Goal: Task Accomplishment & Management: Manage account settings

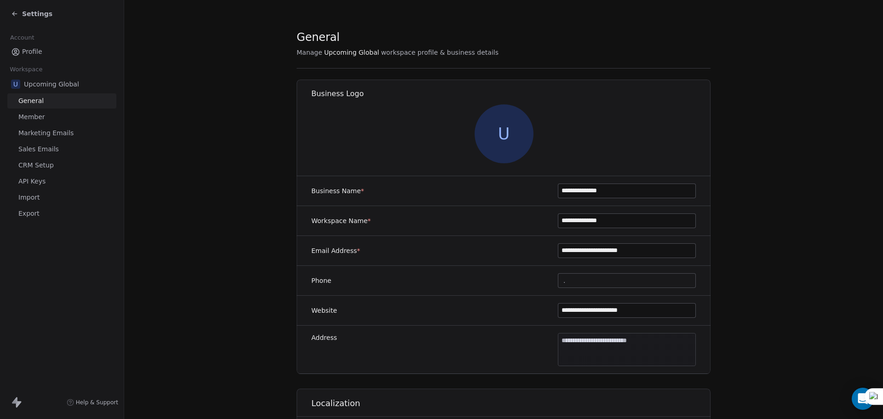
click at [32, 12] on span "Settings" at bounding box center [37, 13] width 30 height 9
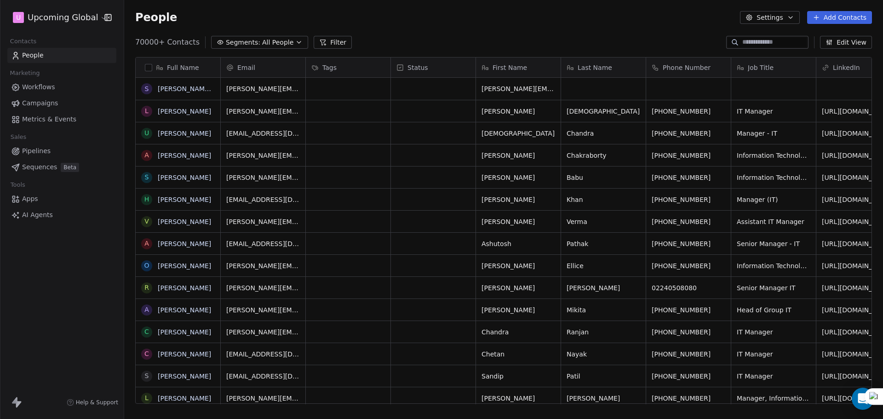
scroll to position [362, 752]
click at [841, 13] on button "Add Contacts" at bounding box center [839, 17] width 65 height 13
click at [821, 56] on span "Import from CSV" at bounding box center [839, 52] width 53 height 10
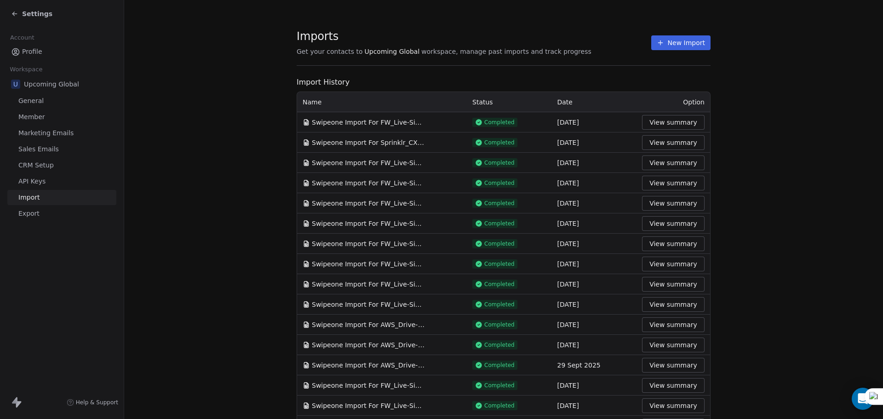
click at [680, 45] on button "New Import" at bounding box center [680, 42] width 59 height 15
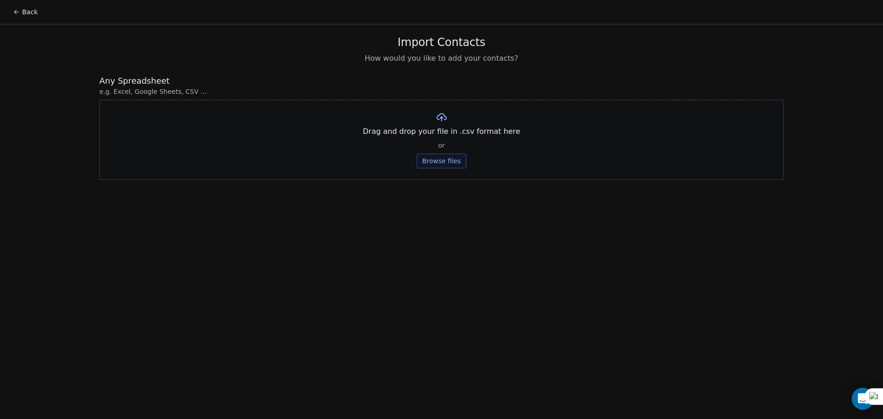
click at [443, 166] on button "Browse files" at bounding box center [442, 161] width 50 height 15
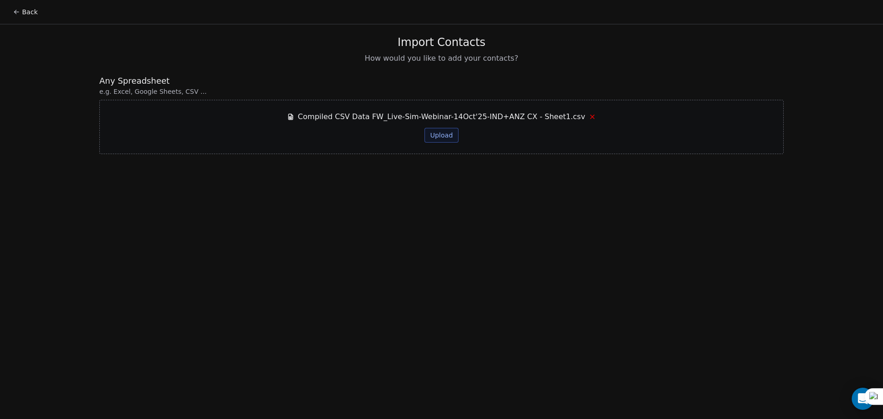
click at [453, 134] on button "Upload" at bounding box center [442, 135] width 34 height 15
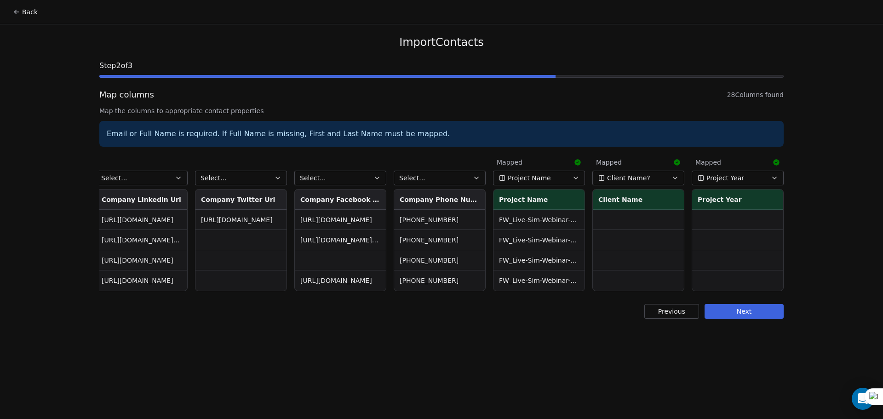
scroll to position [0, 1913]
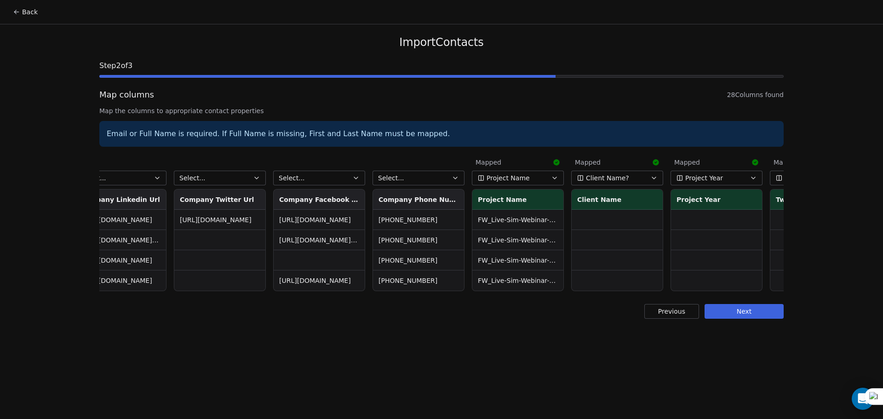
click at [449, 175] on button "Select..." at bounding box center [419, 178] width 92 height 15
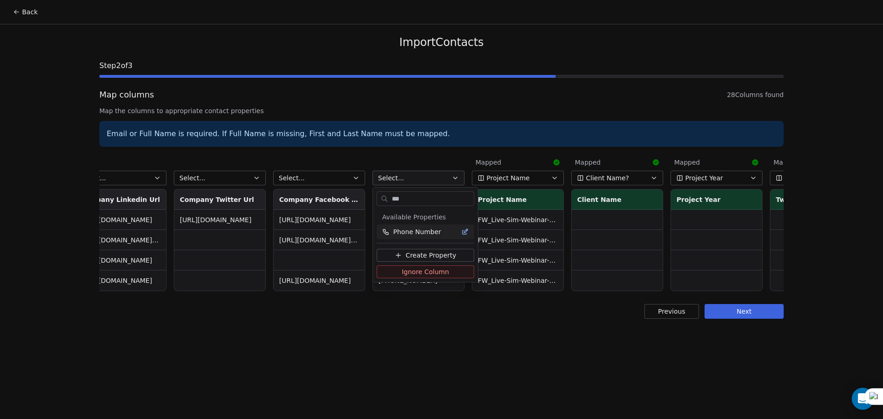
type input "***"
click at [400, 228] on span "Phone Number" at bounding box center [417, 231] width 48 height 9
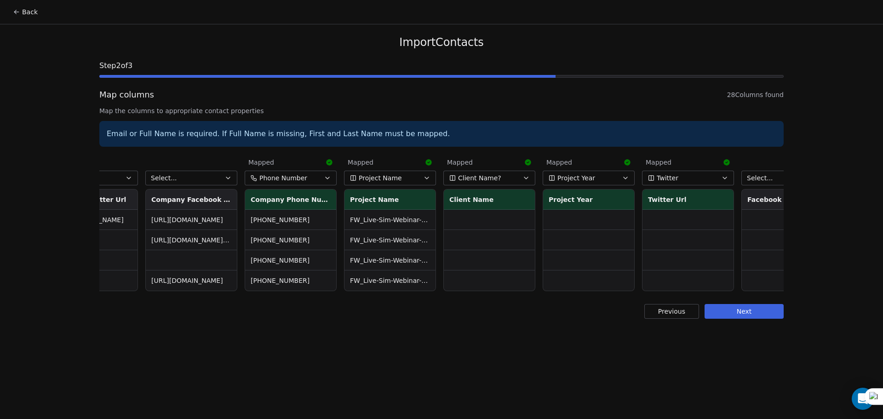
scroll to position [0, 2091]
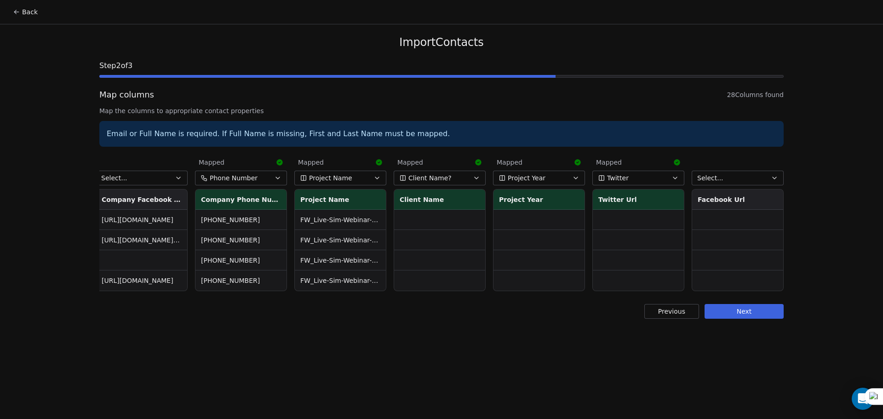
click at [671, 319] on button "Previous" at bounding box center [672, 311] width 55 height 15
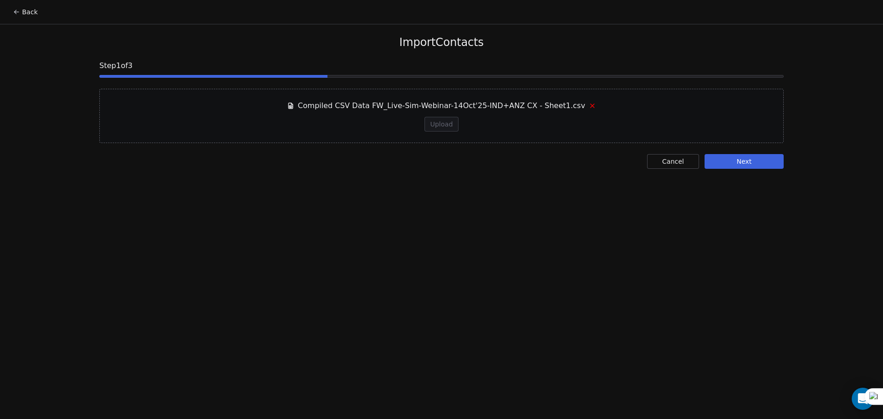
drag, startPoint x: 585, startPoint y: 107, endPoint x: 542, endPoint y: 117, distance: 44.0
click at [589, 107] on icon at bounding box center [592, 105] width 7 height 7
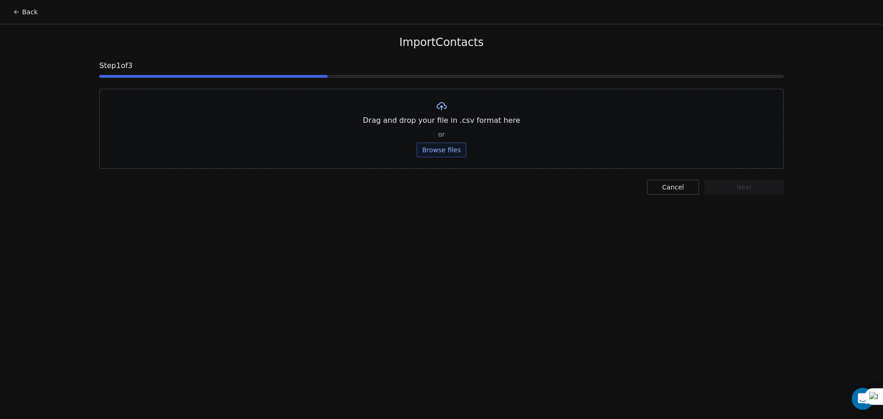
click at [433, 146] on button "Browse files" at bounding box center [442, 150] width 50 height 15
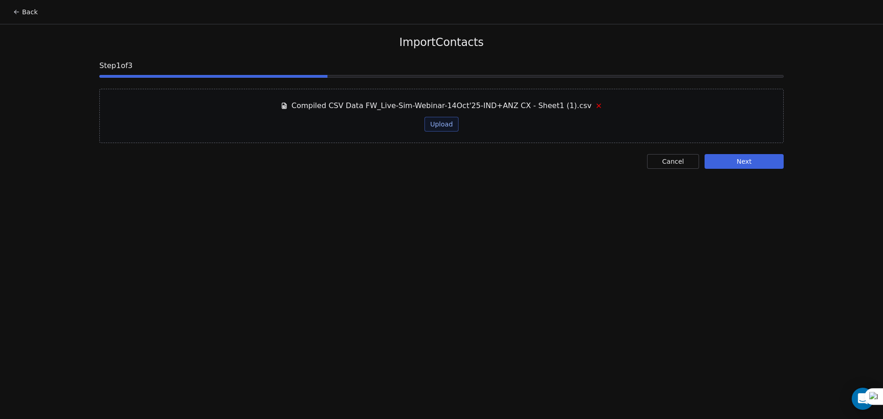
click at [445, 119] on button "Upload" at bounding box center [442, 124] width 34 height 15
click at [680, 125] on div "Compiled CSV Data FW_Live-Sim-Webinar-14Oct'25-IND+ANZ CX - Sheet1 (1).csv Uplo…" at bounding box center [441, 116] width 685 height 54
click at [567, 167] on div "Cancel Next Next" at bounding box center [441, 161] width 685 height 15
click at [526, 108] on span "Compiled CSV Data FW_Live-Sim-Webinar-14Oct'25-IND+ANZ CX - Sheet1 (1).csv" at bounding box center [442, 105] width 300 height 11
click at [548, 65] on span "Step 1 of 3" at bounding box center [441, 65] width 685 height 11
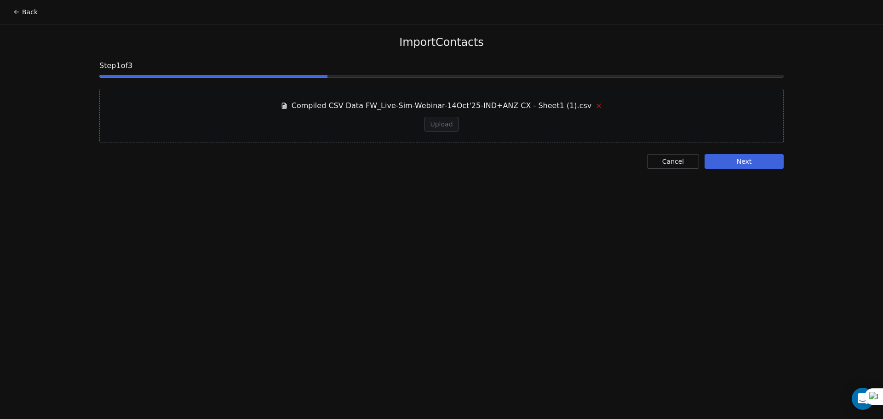
click at [757, 167] on button "Next" at bounding box center [744, 161] width 79 height 15
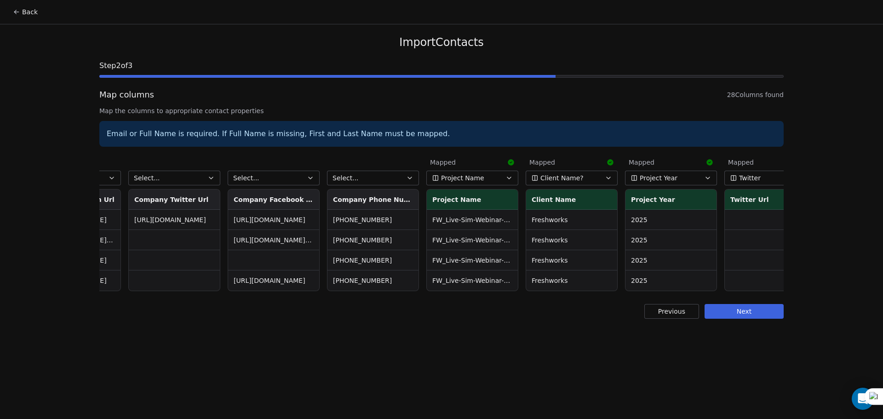
scroll to position [0, 1909]
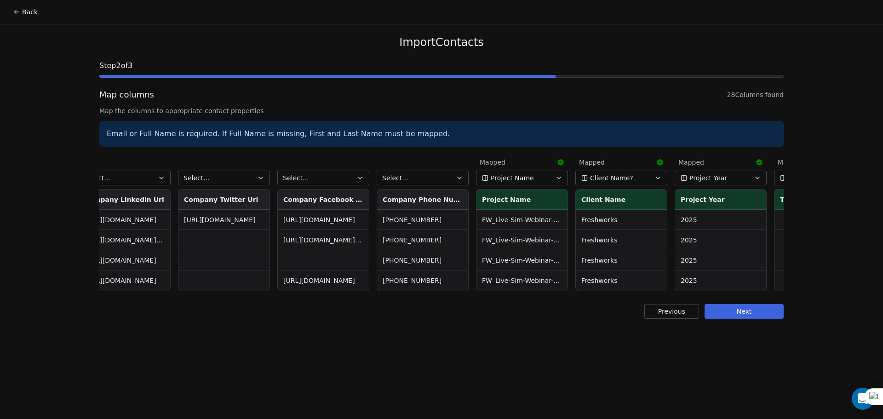
click at [432, 170] on div "Select... Company Phone Numbers +61 1300 300 778 +61894267500 +61 1300 003 900 …" at bounding box center [423, 222] width 92 height 137
click at [432, 179] on button "Select..." at bounding box center [423, 178] width 92 height 15
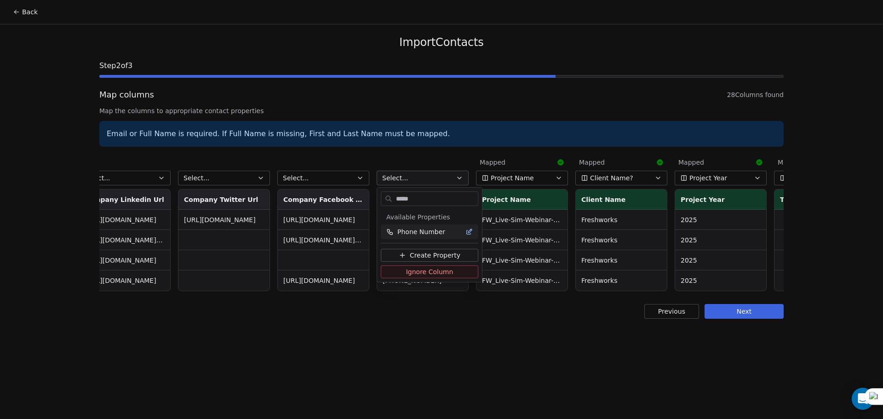
type input "*****"
click at [433, 230] on span "Phone Number" at bounding box center [421, 231] width 48 height 9
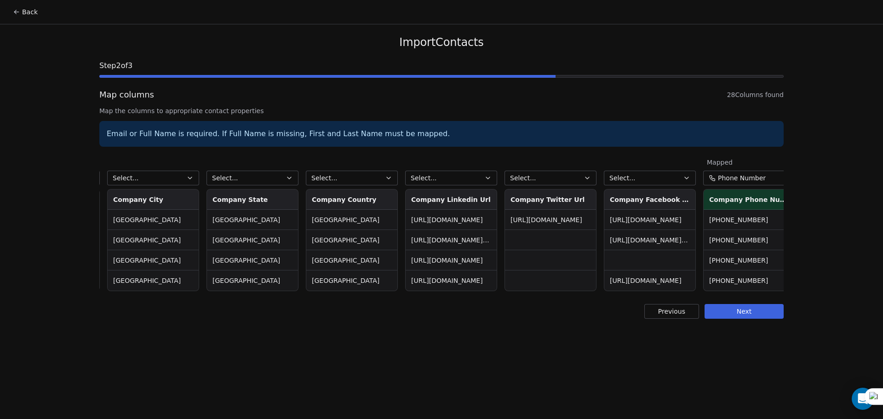
scroll to position [0, 1469]
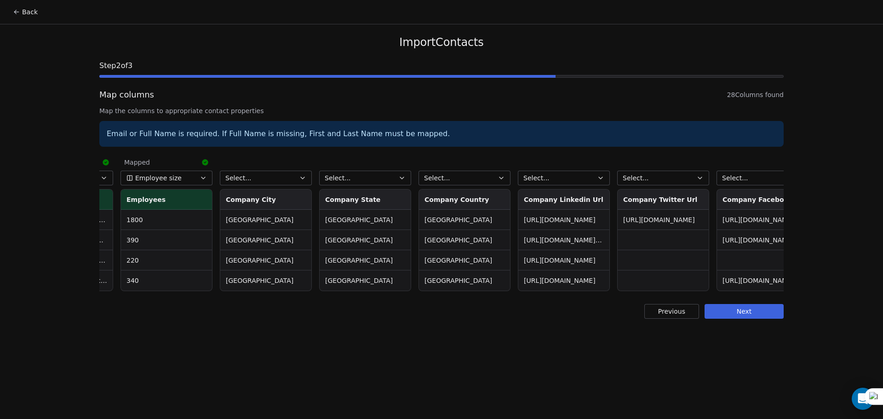
drag, startPoint x: 539, startPoint y: 300, endPoint x: 524, endPoint y: 298, distance: 14.9
click at [523, 303] on div "Import Contacts Step 2 of 3 Map columns 28 Columns found Map the columns to app…" at bounding box center [441, 176] width 707 height 305
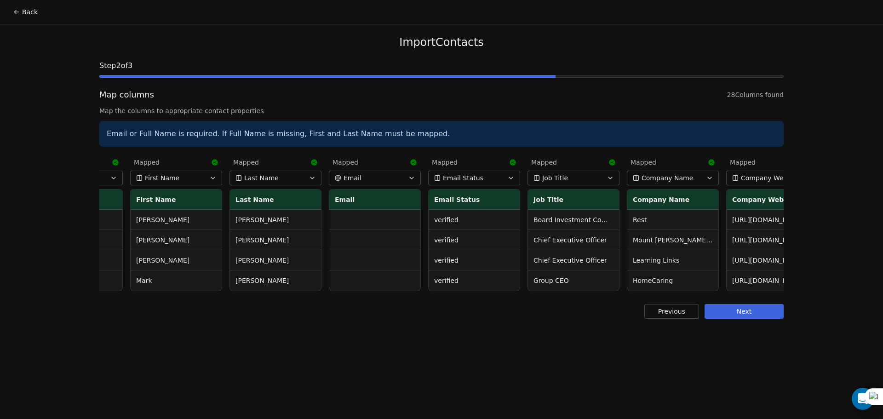
scroll to position [0, 265]
click at [349, 181] on span "Email" at bounding box center [355, 177] width 18 height 9
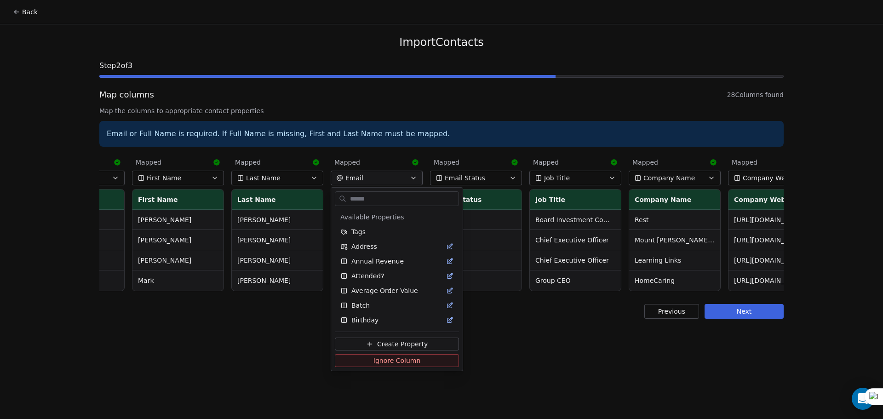
scroll to position [161, 0]
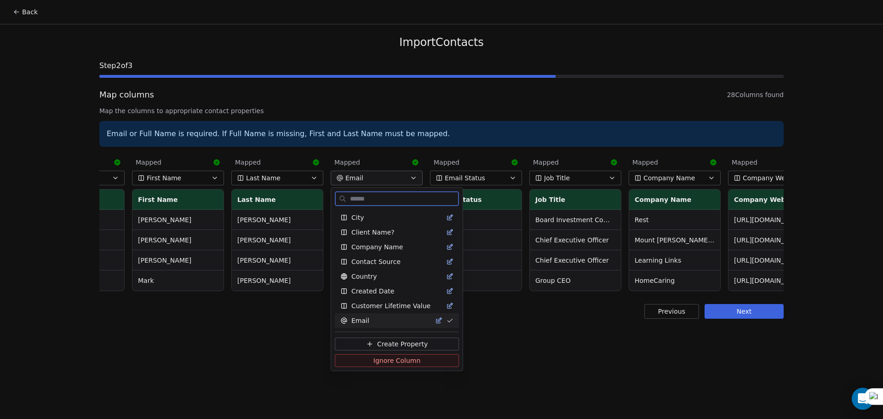
click at [410, 363] on span "Ignore Column" at bounding box center [397, 360] width 47 height 9
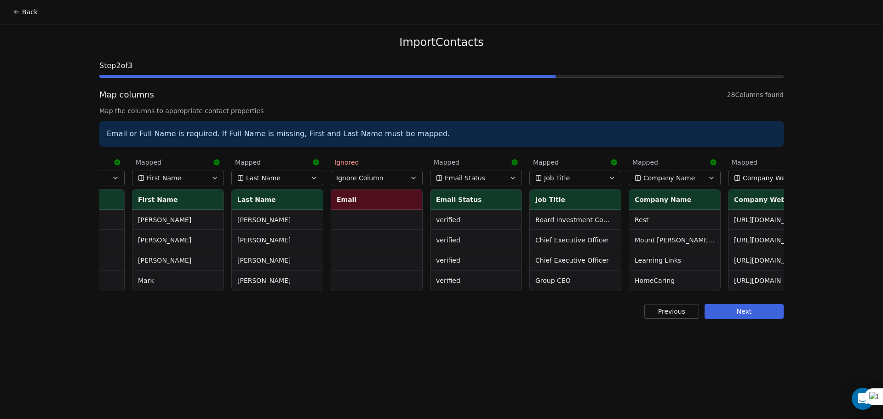
click at [744, 317] on button "Next" at bounding box center [744, 311] width 79 height 15
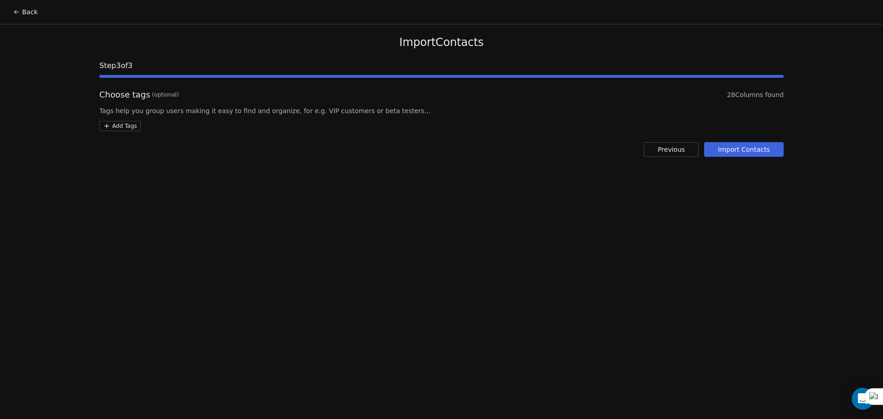
click at [750, 144] on button "Import Contacts" at bounding box center [744, 149] width 80 height 15
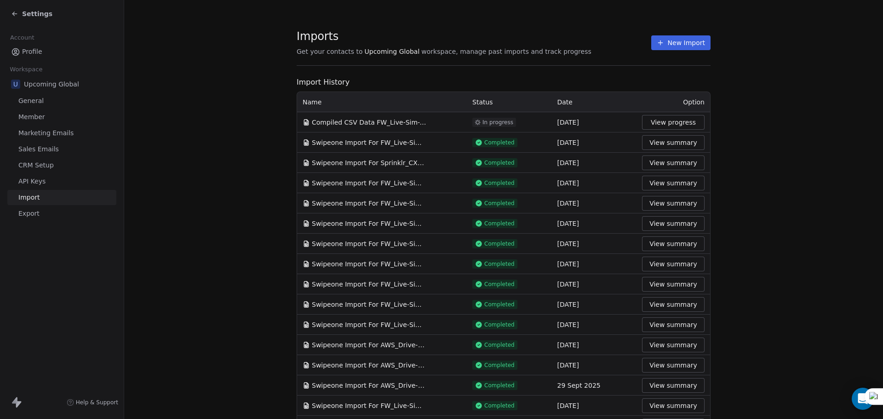
click at [657, 121] on button "View progress" at bounding box center [673, 122] width 63 height 15
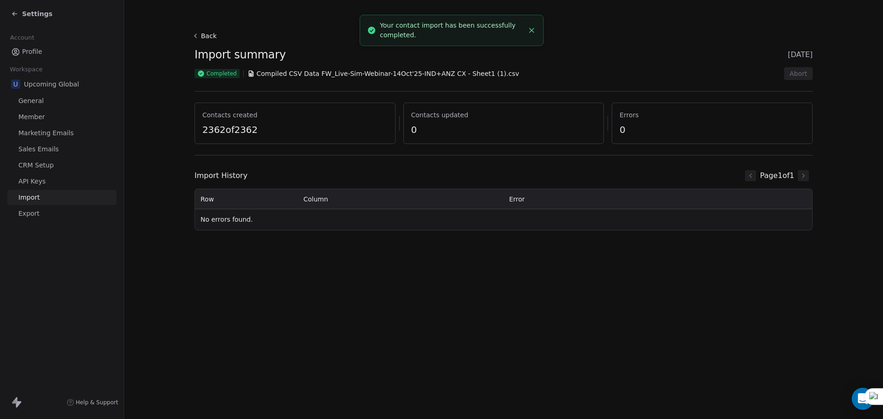
click at [33, 15] on span "Settings" at bounding box center [37, 13] width 30 height 9
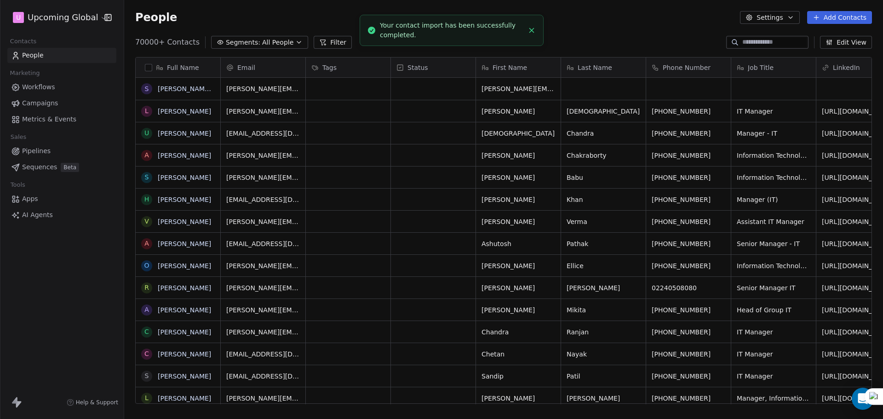
scroll to position [362, 752]
drag, startPoint x: 234, startPoint y: 48, endPoint x: 238, endPoint y: 44, distance: 6.5
click at [234, 47] on button "Segments: All People" at bounding box center [259, 42] width 97 height 13
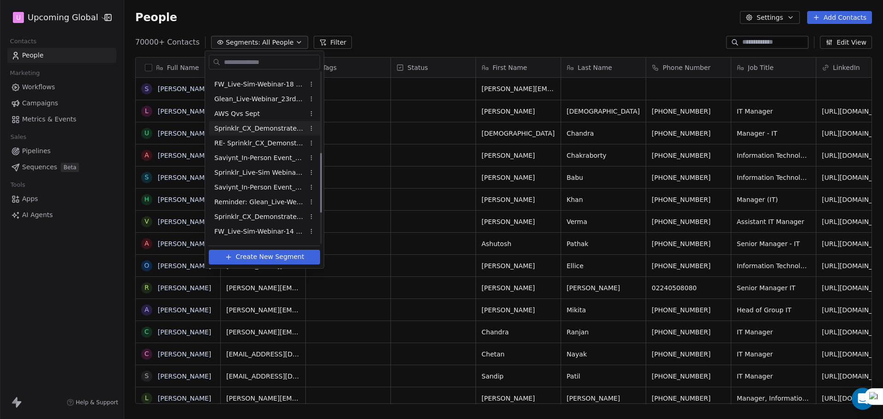
scroll to position [230, 0]
click at [326, 39] on html "U Upcoming Global Contacts People Marketing Workflows Campaigns Metrics & Event…" at bounding box center [441, 209] width 883 height 419
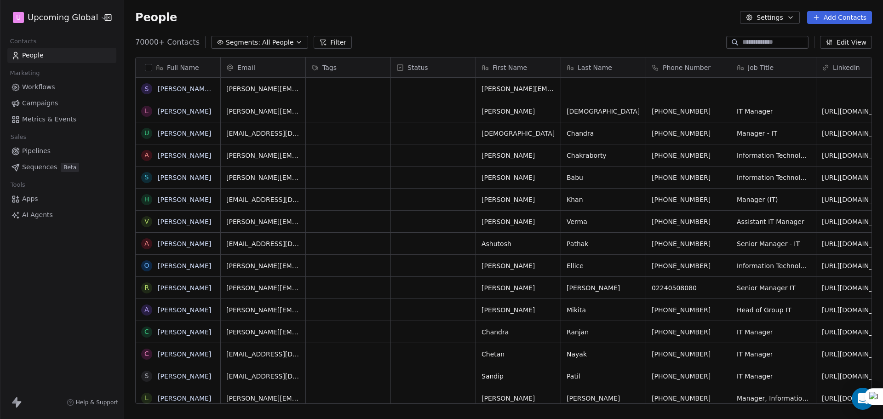
click at [327, 39] on button "Filter" at bounding box center [333, 42] width 38 height 13
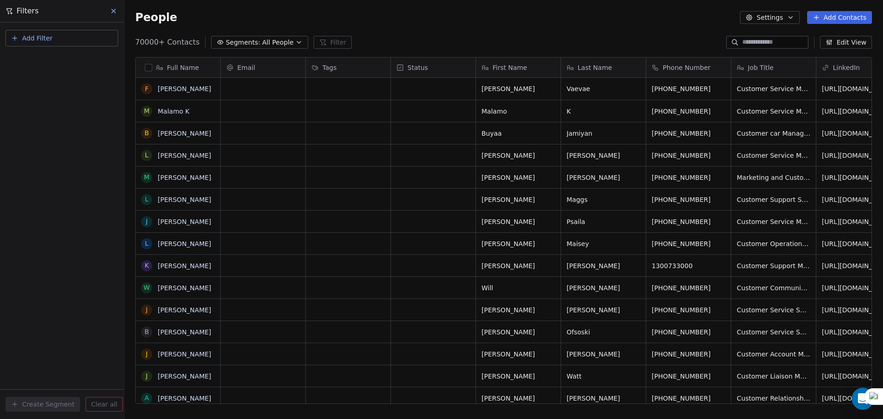
click at [72, 35] on button "Add Filter" at bounding box center [62, 38] width 113 height 17
click at [67, 58] on span "Contact properties" at bounding box center [45, 60] width 60 height 10
type input "*****"
click at [53, 126] on div "Contains" at bounding box center [62, 127] width 96 height 15
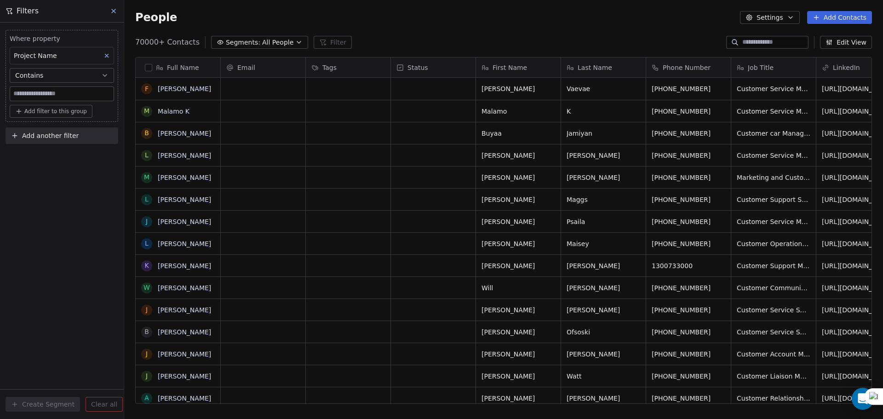
click at [60, 90] on input at bounding box center [62, 94] width 104 height 14
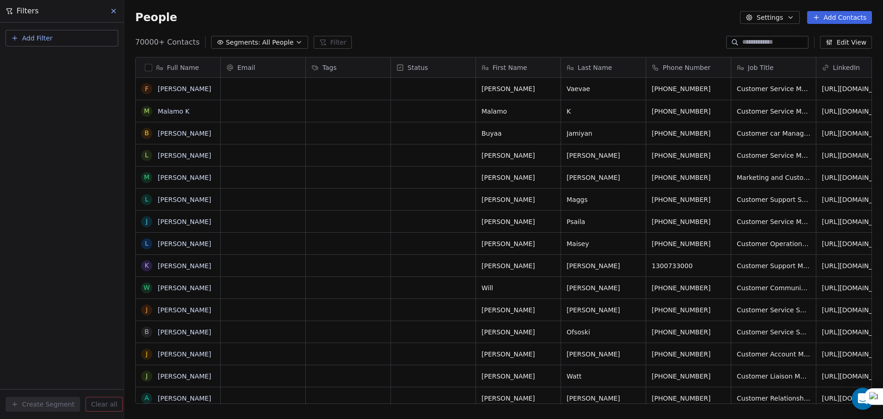
click at [36, 40] on span "Add Filter" at bounding box center [37, 39] width 30 height 10
click at [54, 54] on div "Contact properties" at bounding box center [62, 59] width 104 height 15
type input "*****"
click at [61, 128] on div "Contains" at bounding box center [62, 127] width 96 height 15
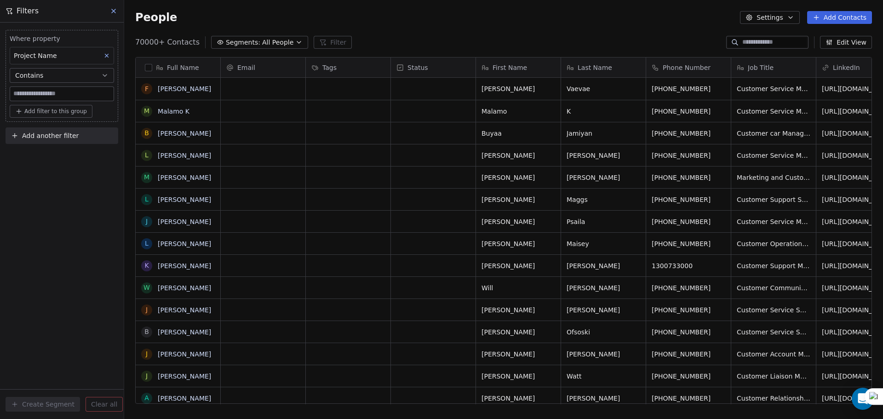
click at [59, 89] on input at bounding box center [62, 94] width 104 height 14
paste input "**********"
type input "**********"
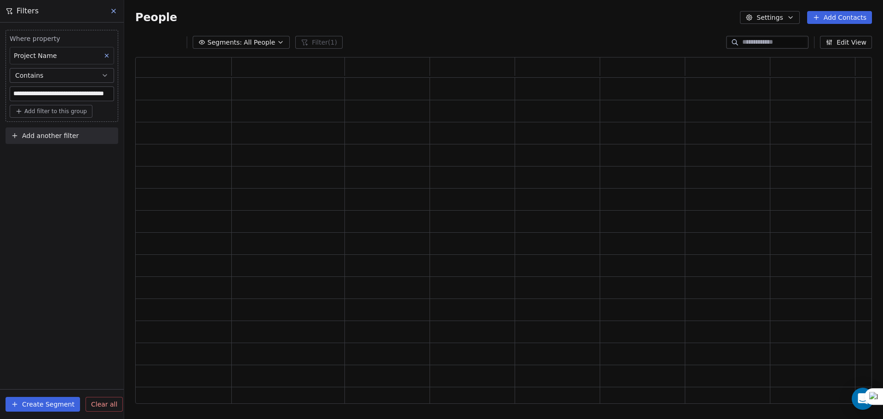
scroll to position [340, 730]
click at [53, 146] on div "Add another filter" at bounding box center [62, 137] width 113 height 20
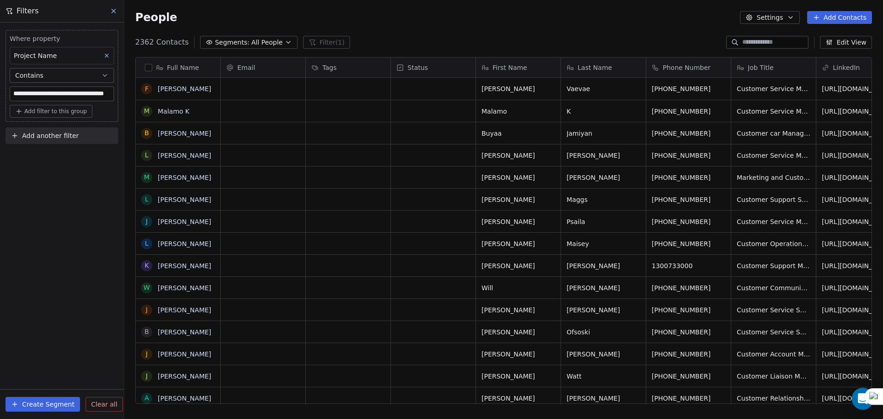
scroll to position [362, 752]
click at [148, 64] on button "button" at bounding box center [148, 67] width 7 height 7
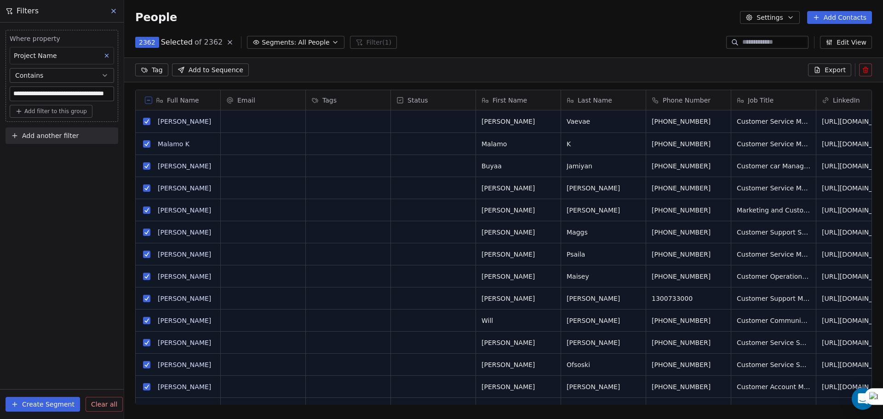
scroll to position [329, 752]
click at [158, 70] on html "**********" at bounding box center [441, 209] width 883 height 419
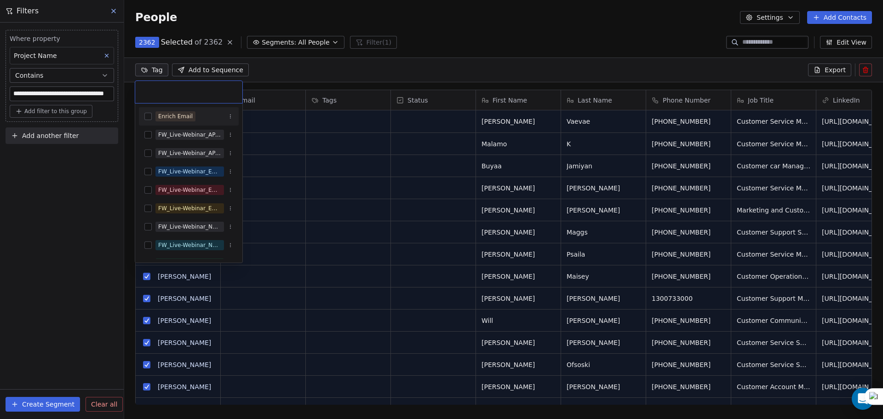
click at [182, 116] on div "Enrich Email" at bounding box center [175, 116] width 35 height 8
click at [297, 158] on html "**********" at bounding box center [441, 209] width 883 height 419
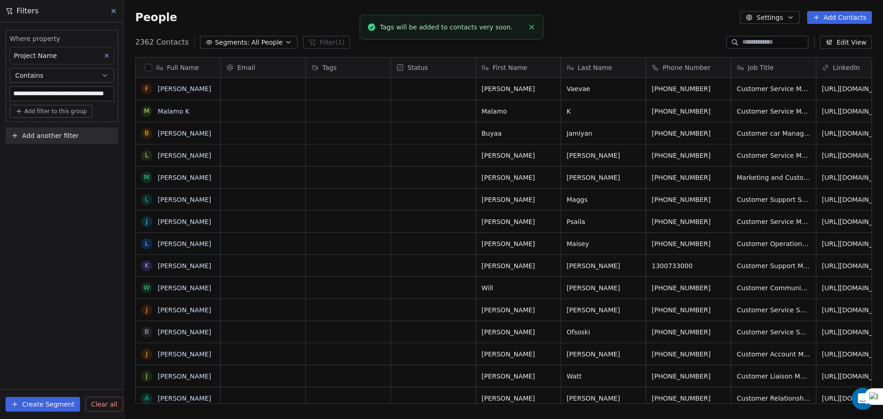
scroll to position [10, 0]
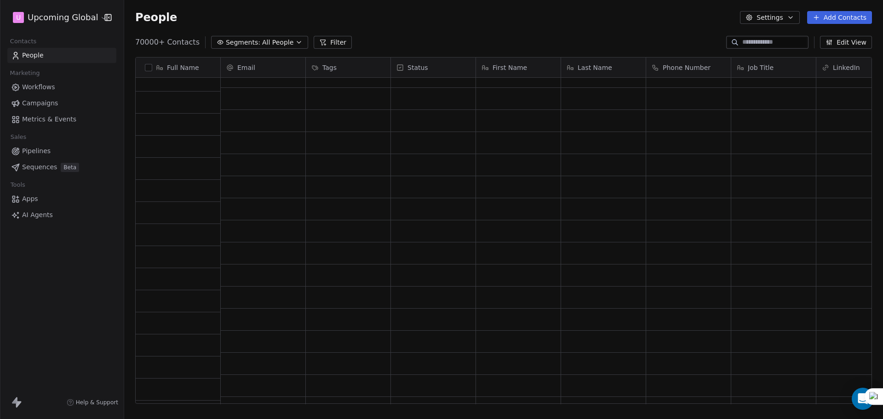
scroll to position [690, 0]
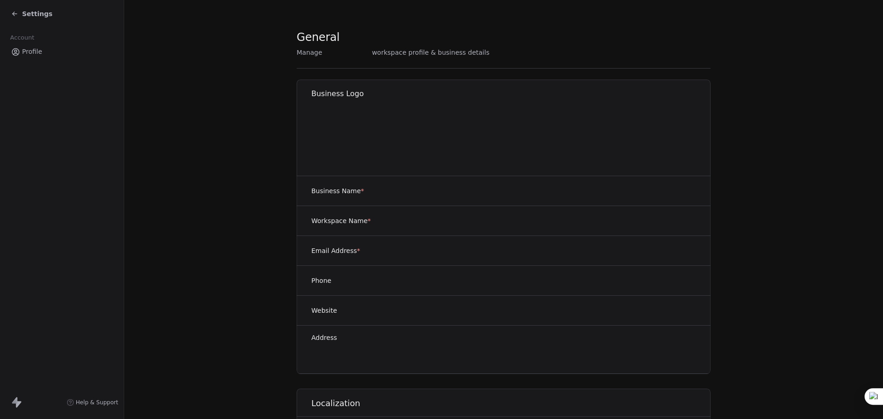
click at [36, 15] on span "Settings" at bounding box center [37, 13] width 30 height 9
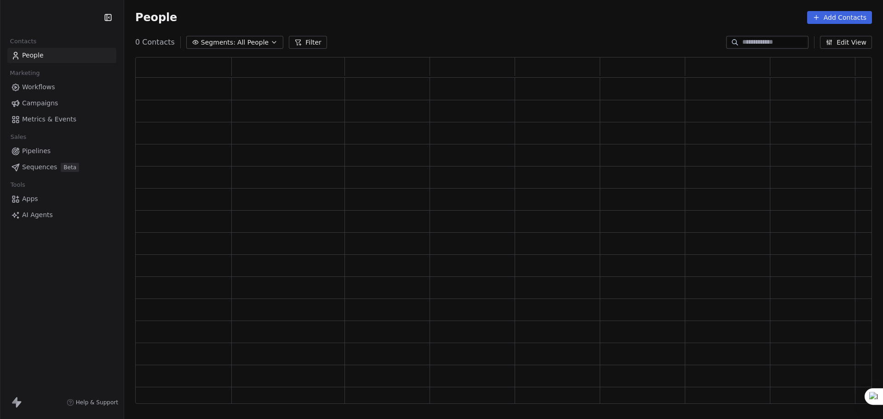
scroll to position [340, 730]
click at [272, 40] on button "Segments: All People" at bounding box center [234, 42] width 97 height 13
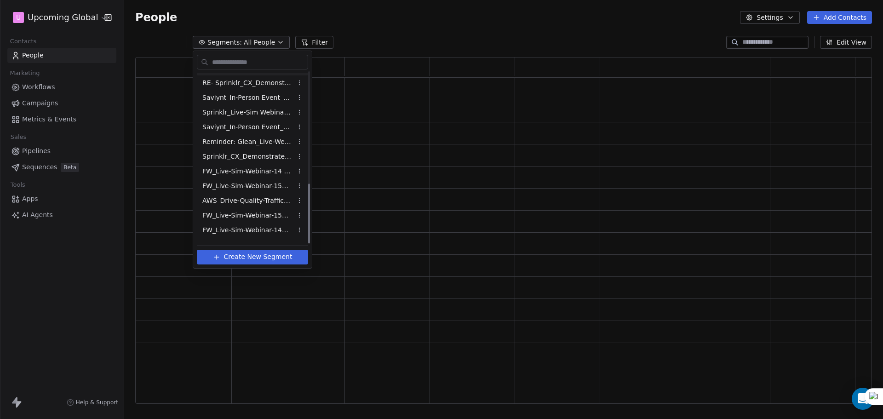
scroll to position [317, 0]
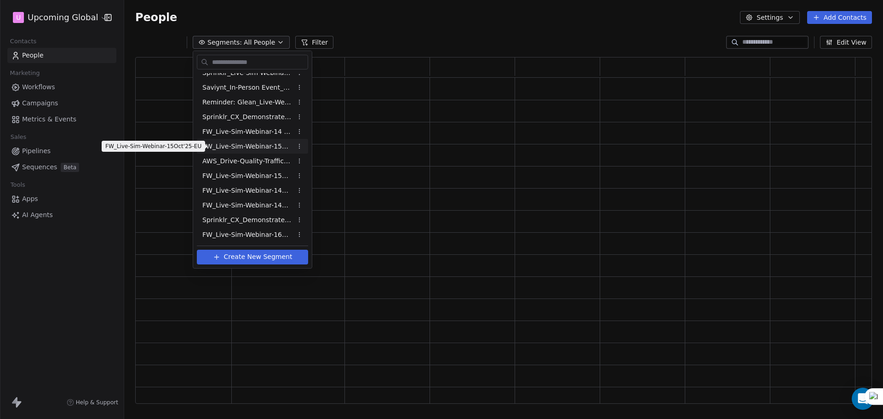
click at [259, 149] on span "FW_Live-Sim-Webinar-15Oct'25-EU" at bounding box center [247, 147] width 90 height 10
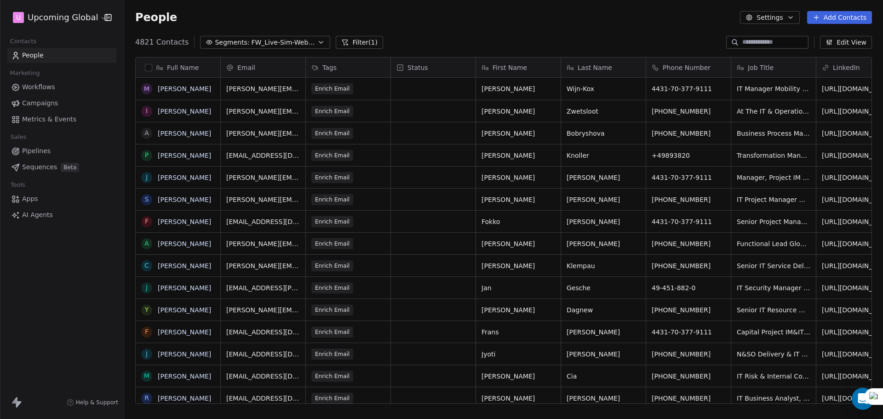
scroll to position [7, 7]
click at [147, 64] on button "button" at bounding box center [148, 67] width 7 height 7
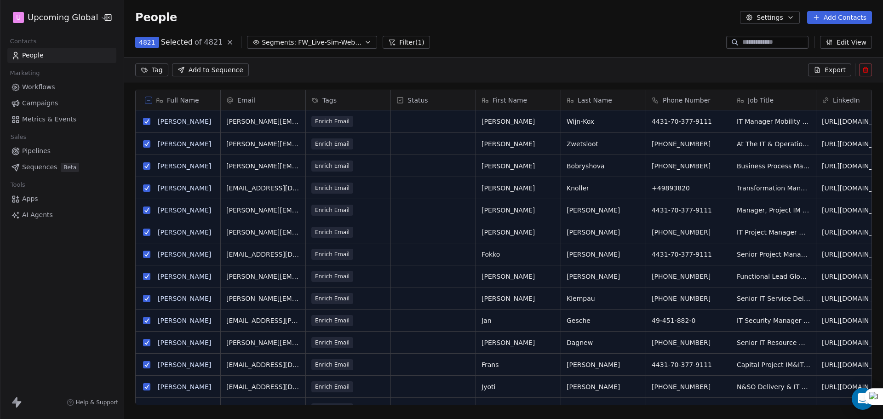
click at [834, 72] on span "Export" at bounding box center [835, 69] width 21 height 9
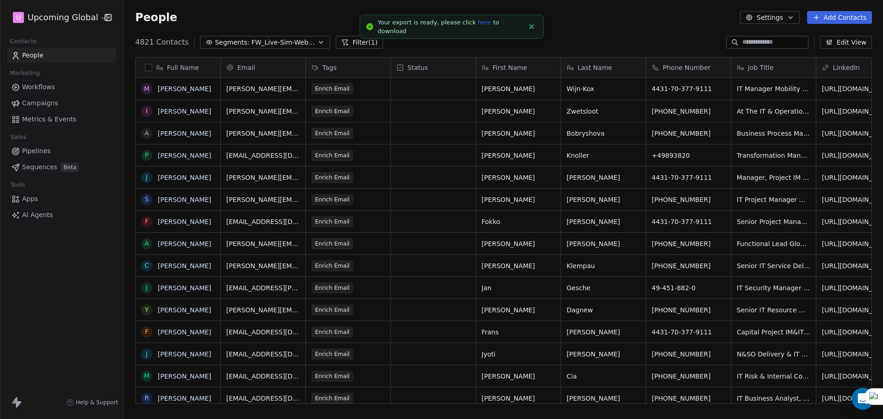
click at [458, 28] on div "Your export is ready, please click here to download" at bounding box center [451, 27] width 146 height 18
click at [478, 23] on link "here" at bounding box center [484, 22] width 13 height 7
click at [829, 17] on button "Add Contacts" at bounding box center [839, 17] width 65 height 13
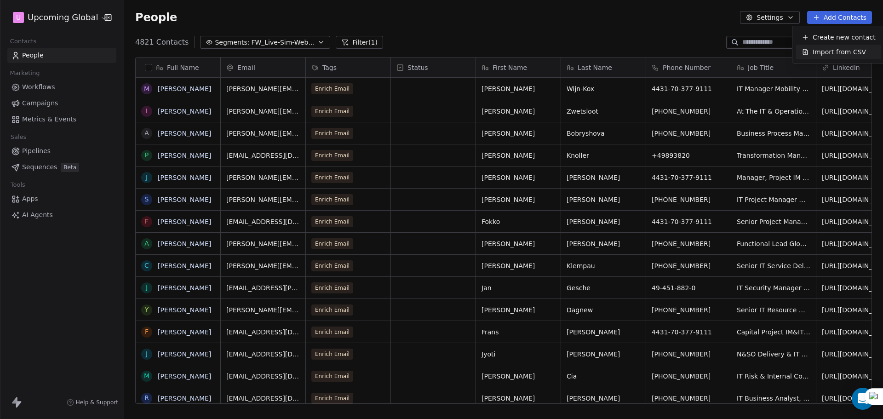
click at [847, 53] on span "Import from CSV" at bounding box center [839, 52] width 53 height 10
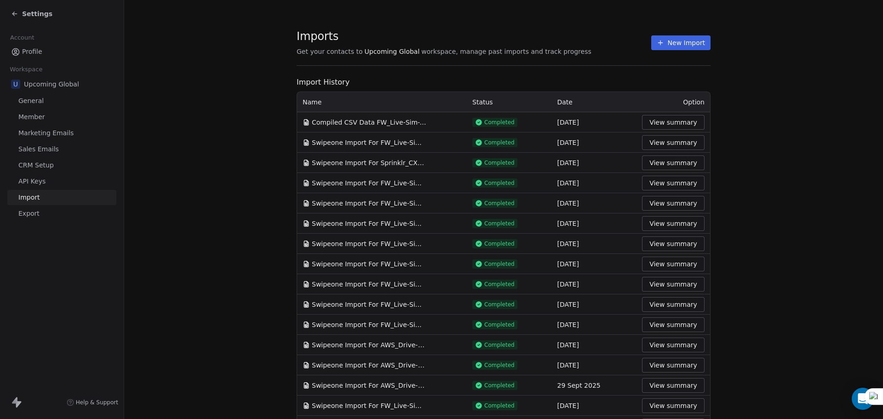
click at [659, 40] on icon at bounding box center [660, 42] width 7 height 7
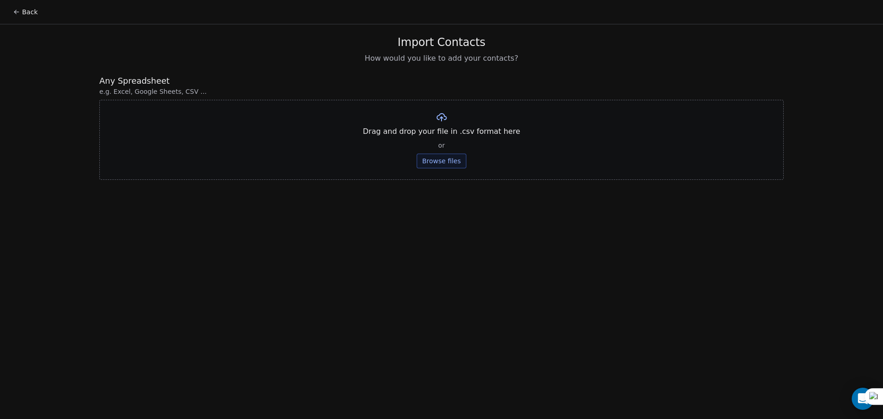
click at [441, 160] on button "Browse files" at bounding box center [442, 161] width 50 height 15
click at [445, 136] on button "Upload" at bounding box center [442, 135] width 34 height 15
click at [527, 118] on div "14th EU CX Swipe one upload - Sheet2.csv Upload Upload" at bounding box center [441, 127] width 685 height 54
click at [518, 121] on div "14th EU CX Swipe one upload - Sheet2.csv" at bounding box center [441, 116] width 179 height 11
click at [524, 119] on icon at bounding box center [527, 116] width 7 height 7
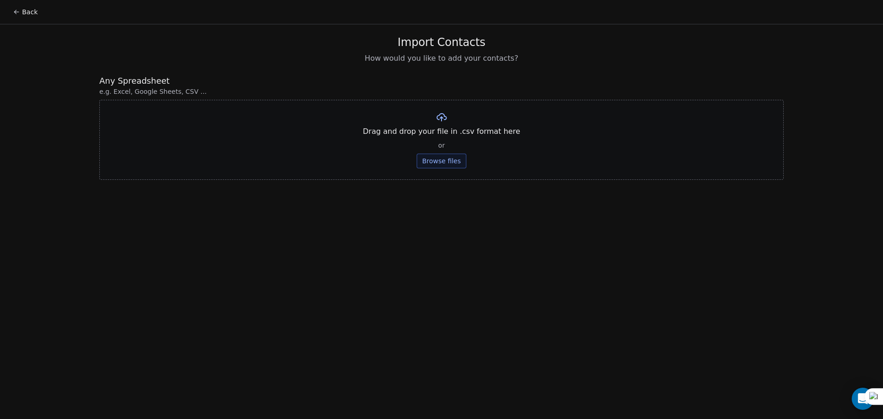
click at [446, 150] on div "Drag and drop your file in .csv format here or Browse files" at bounding box center [441, 140] width 685 height 80
click at [445, 158] on button "Browse files" at bounding box center [442, 161] width 50 height 15
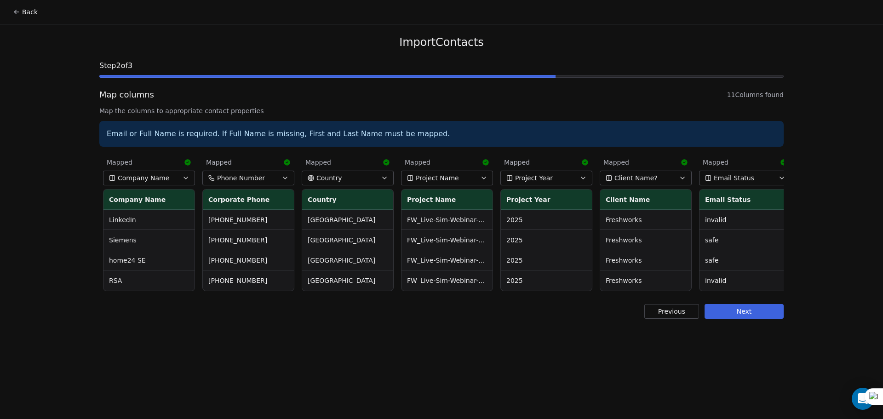
scroll to position [0, 401]
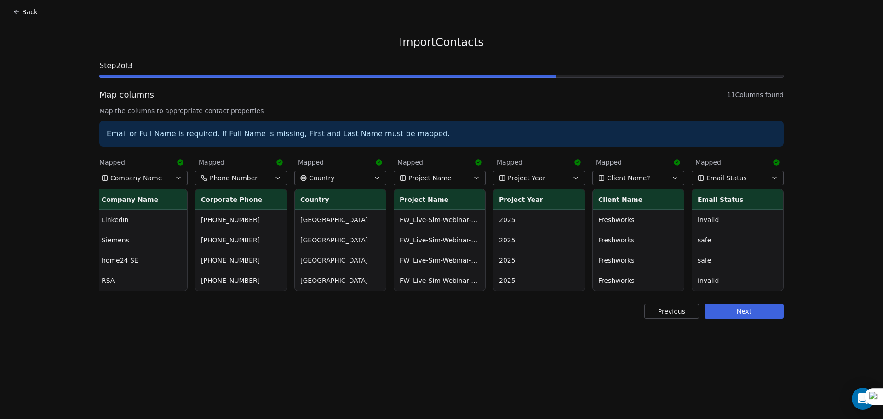
click at [736, 319] on button "Next" at bounding box center [744, 311] width 79 height 15
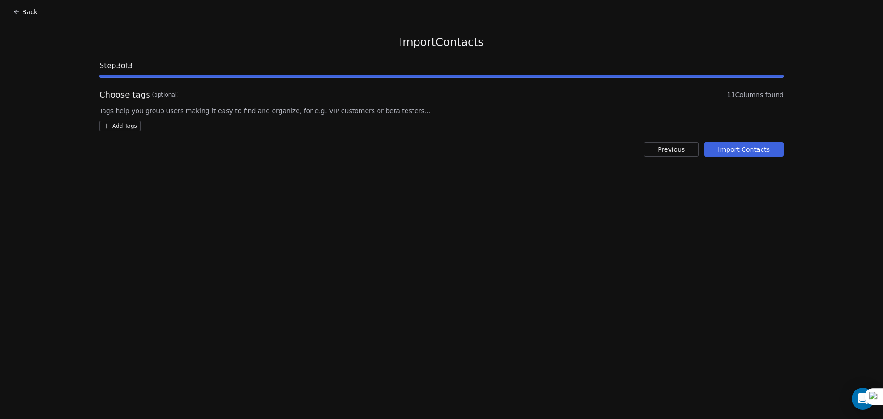
click at [755, 153] on button "Import Contacts" at bounding box center [744, 149] width 80 height 15
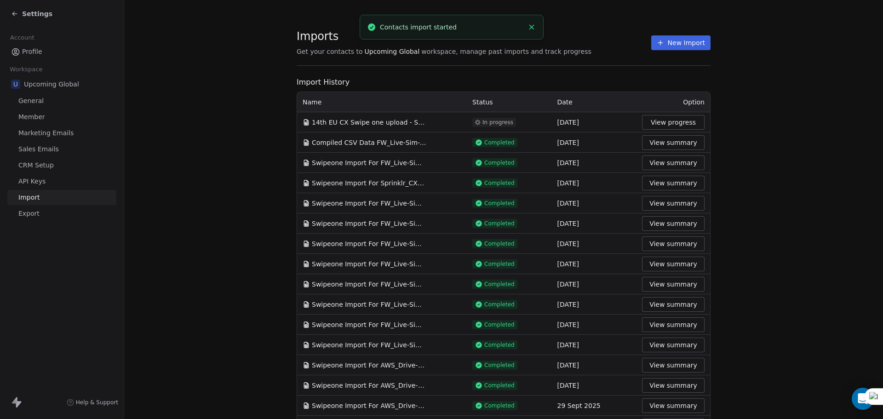
click at [33, 15] on span "Settings" at bounding box center [37, 13] width 30 height 9
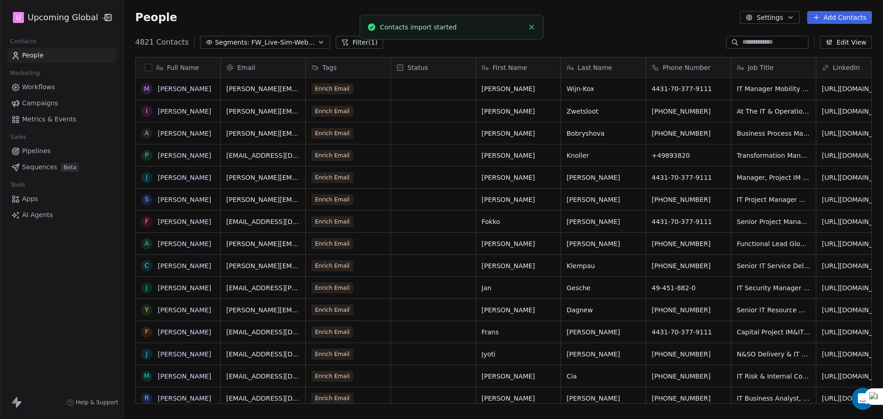
scroll to position [362, 752]
click at [230, 47] on span "Segments:" at bounding box center [232, 43] width 35 height 10
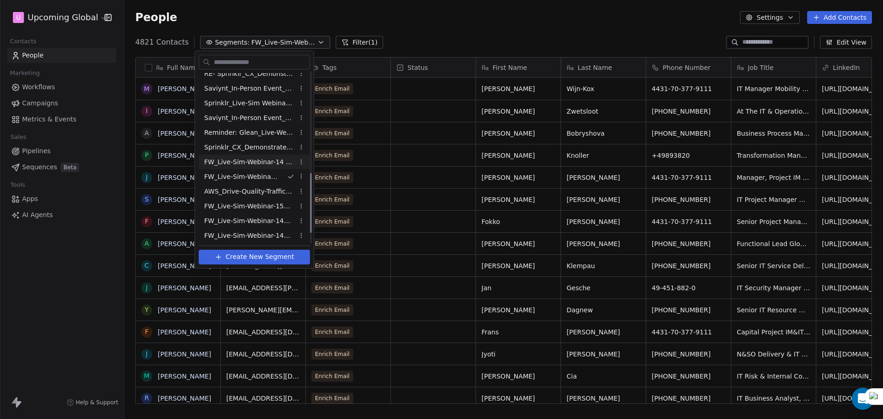
scroll to position [317, 0]
click at [253, 253] on span "Create New Segment" at bounding box center [260, 257] width 69 height 10
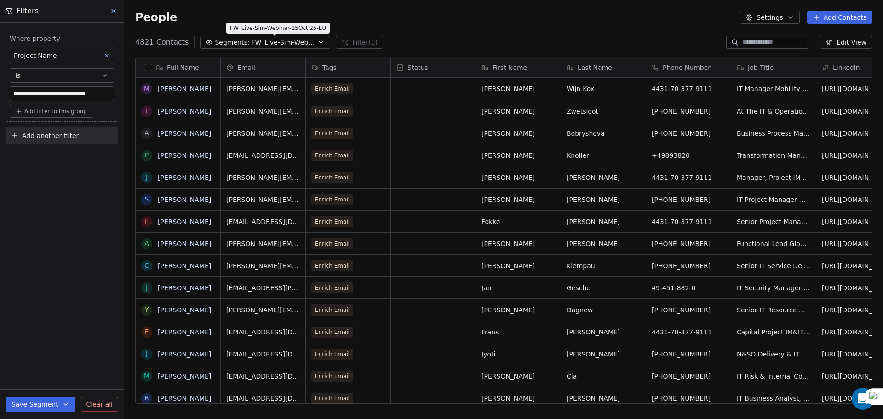
click at [308, 23] on div "FW_Live-Sim-Webinar-15Oct'25-EU FW_Live-Sim-Webinar-15Oct'25-EU" at bounding box center [278, 28] width 104 height 11
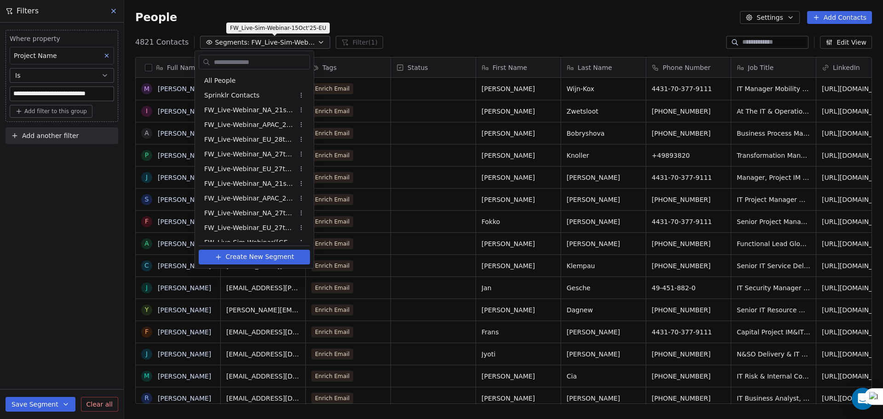
scroll to position [229, 0]
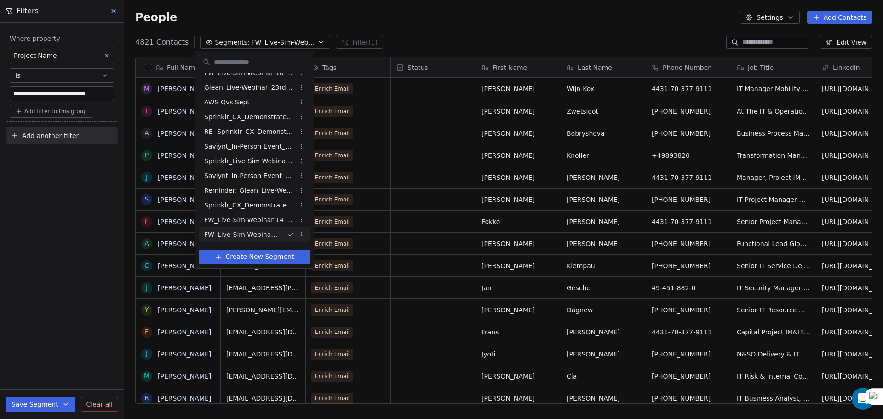
drag, startPoint x: 406, startPoint y: 15, endPoint x: 265, endPoint y: 34, distance: 141.5
click at [405, 16] on html "**********" at bounding box center [441, 209] width 883 height 419
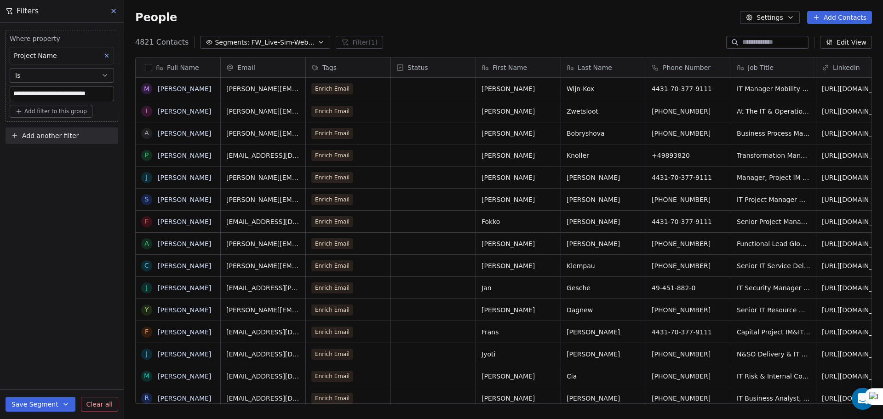
click at [110, 12] on icon at bounding box center [113, 10] width 7 height 7
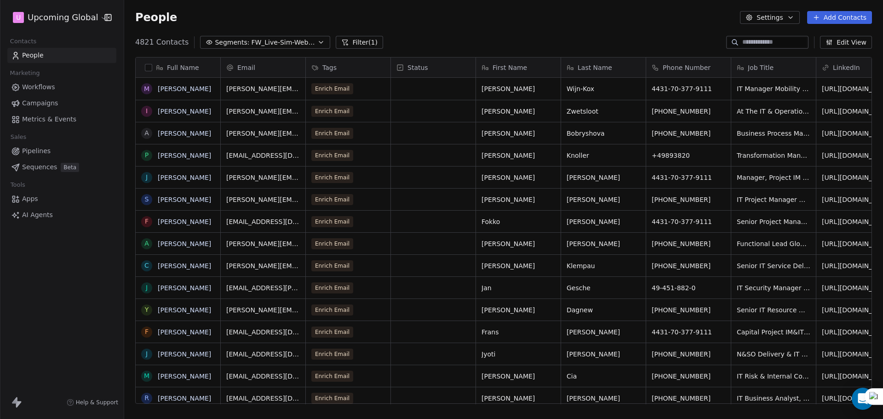
click at [300, 42] on span "FW_Live-Sim-Webinar-15Oct'25-EU" at bounding box center [283, 43] width 64 height 10
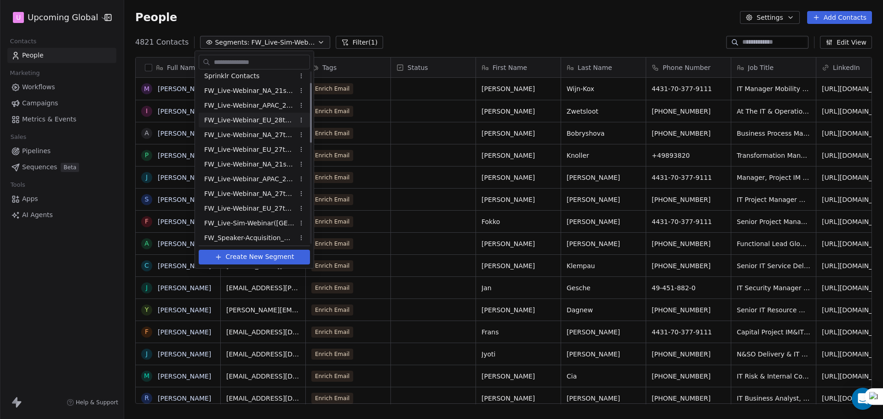
scroll to position [0, 0]
click at [237, 84] on div "All People" at bounding box center [254, 80] width 111 height 15
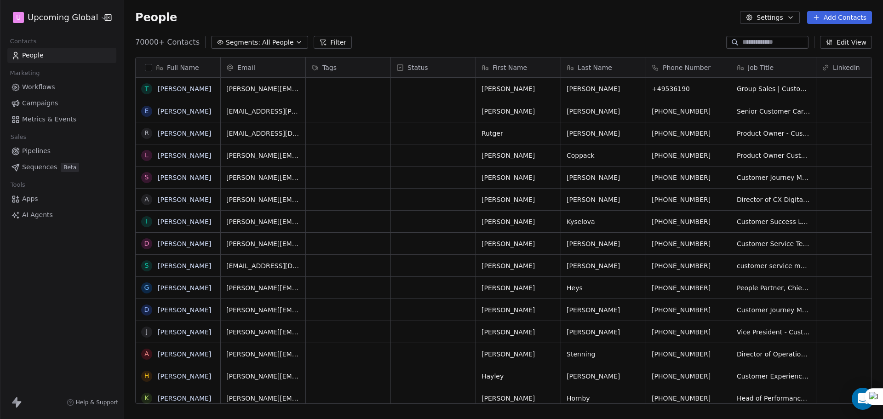
scroll to position [362, 752]
click at [314, 38] on button "Filter" at bounding box center [333, 42] width 38 height 13
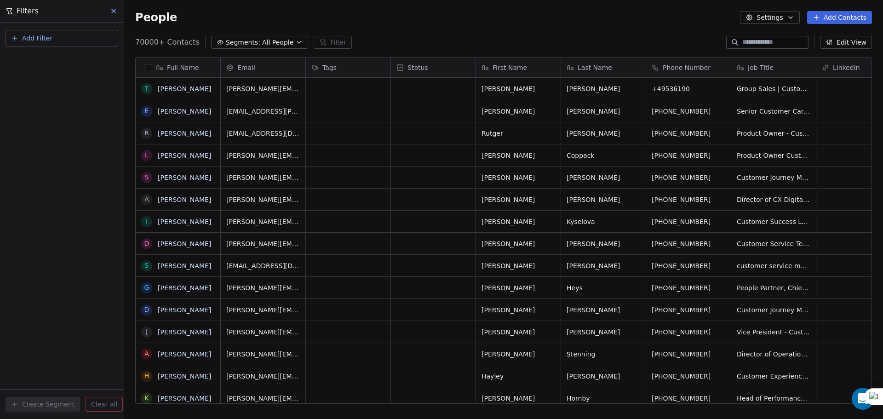
click at [58, 43] on button "Add Filter" at bounding box center [62, 38] width 113 height 17
click at [56, 63] on span "Contact properties" at bounding box center [45, 60] width 60 height 10
type input "****"
click at [55, 129] on div "Contains" at bounding box center [62, 127] width 96 height 15
click at [64, 42] on button "Add Filter" at bounding box center [62, 38] width 113 height 17
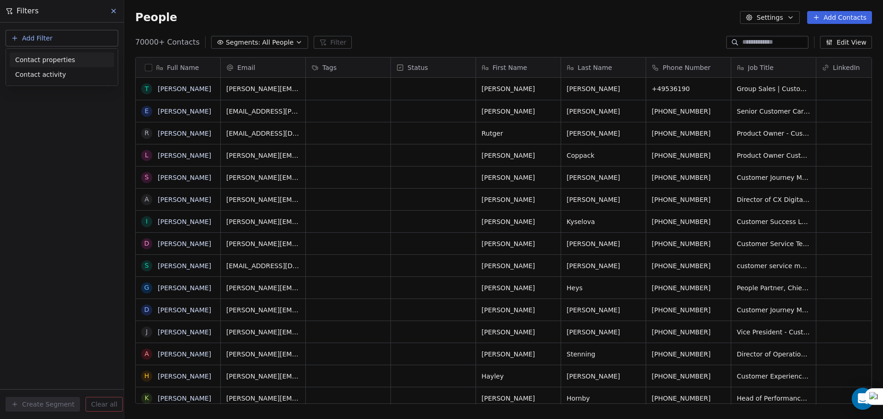
click at [50, 57] on span "Contact properties" at bounding box center [45, 60] width 60 height 10
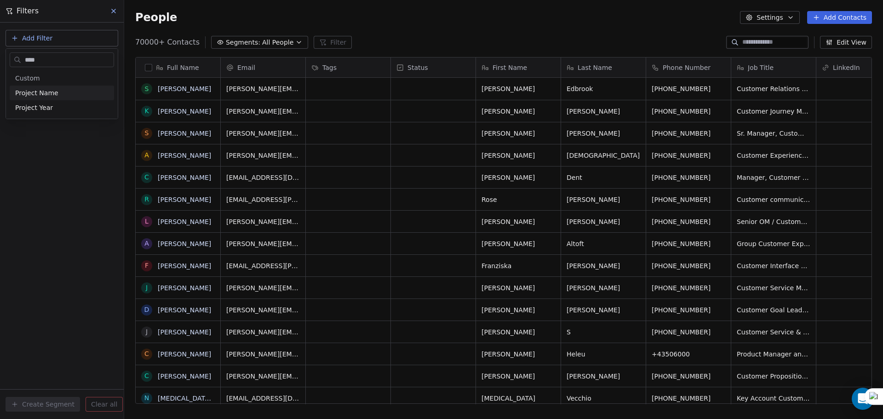
type input "*****"
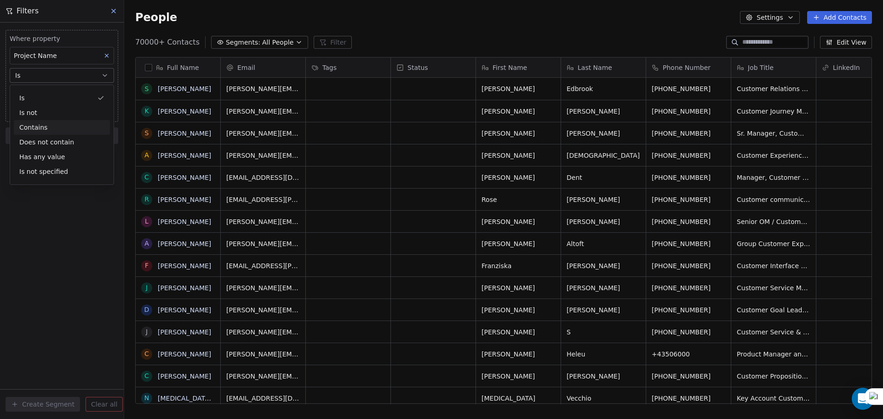
click at [61, 127] on div "Contains" at bounding box center [62, 127] width 96 height 15
click at [61, 87] on input at bounding box center [62, 94] width 104 height 14
paste input "**********"
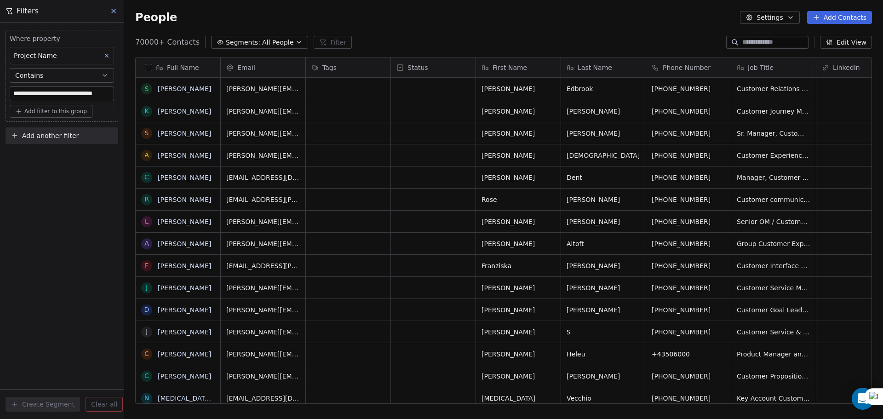
scroll to position [0, 13]
type input "**********"
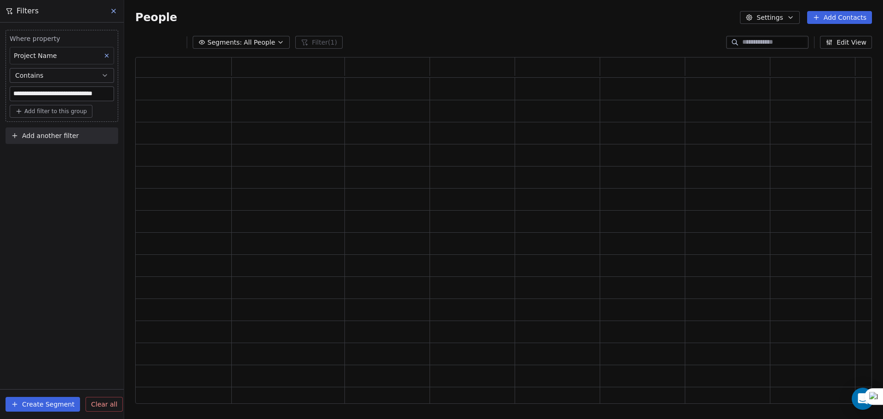
click at [62, 168] on div "**********" at bounding box center [62, 221] width 124 height 397
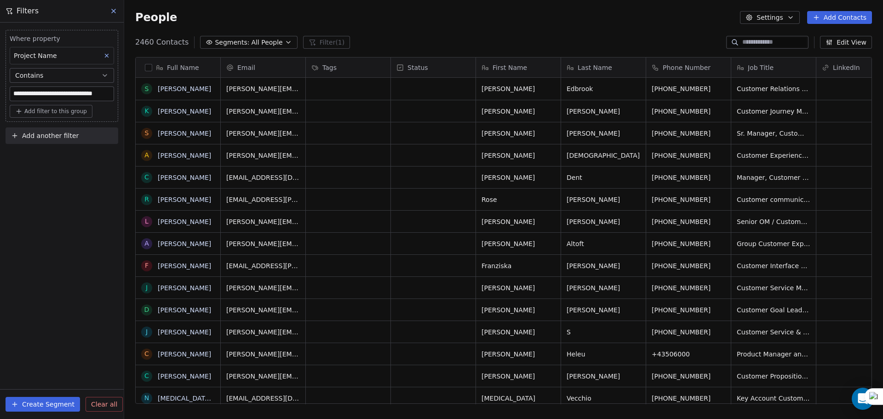
scroll to position [362, 752]
click at [29, 399] on button "Create Segment" at bounding box center [43, 404] width 75 height 15
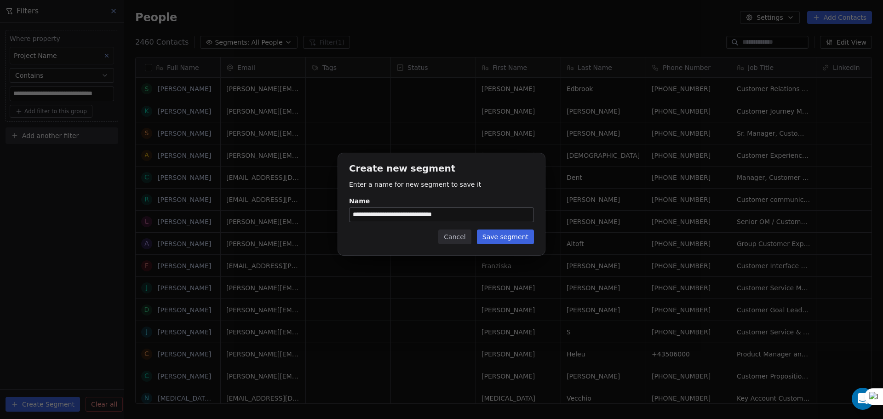
type input "**********"
click at [522, 241] on button "Save segment" at bounding box center [505, 237] width 57 height 15
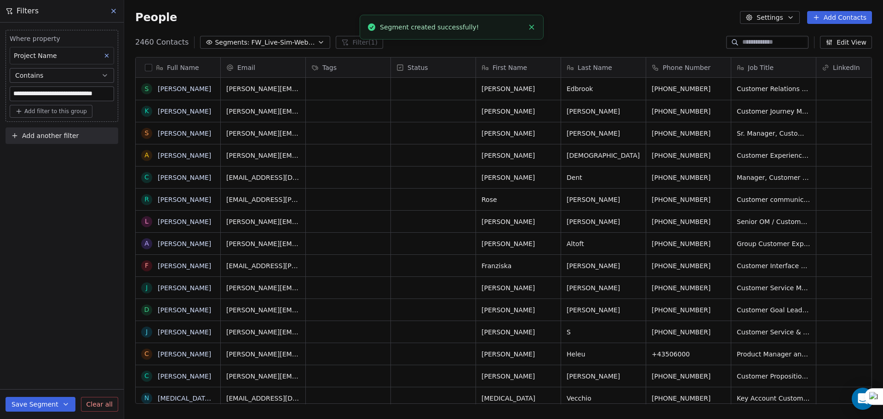
click at [58, 136] on span "Add another filter" at bounding box center [50, 136] width 57 height 10
click at [58, 161] on span "Contact properties" at bounding box center [45, 158] width 60 height 10
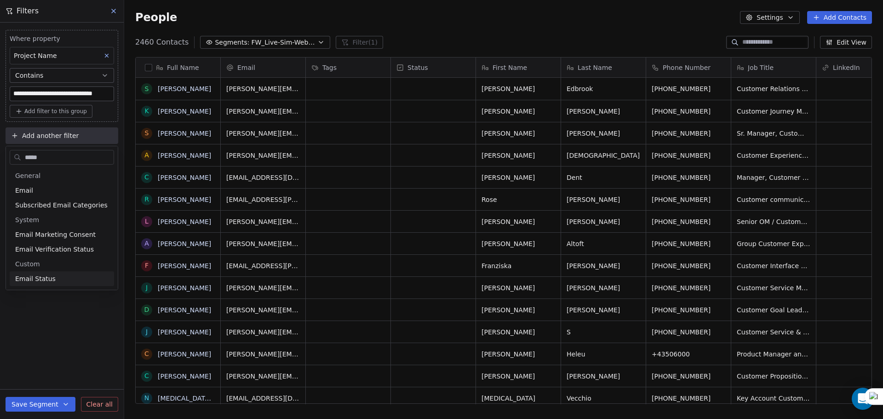
type input "*****"
click at [62, 283] on div "Email Status" at bounding box center [61, 278] width 93 height 9
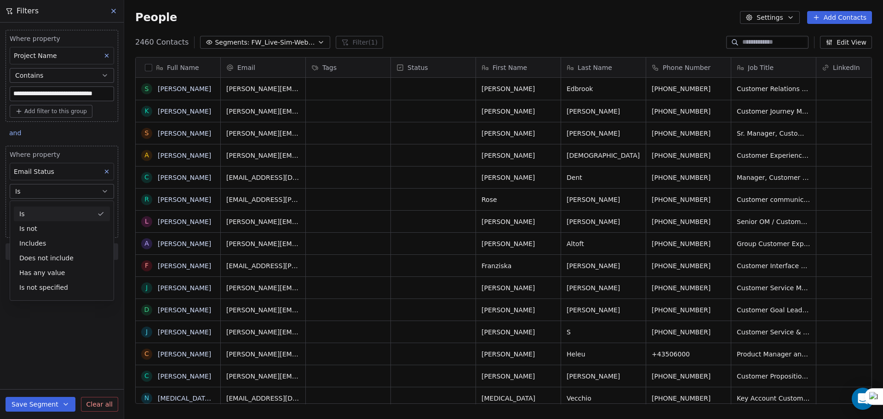
click at [51, 190] on button "Is" at bounding box center [62, 191] width 104 height 15
click at [47, 211] on body "**********" at bounding box center [441, 209] width 883 height 419
click at [46, 252] on div "safe" at bounding box center [68, 259] width 111 height 18
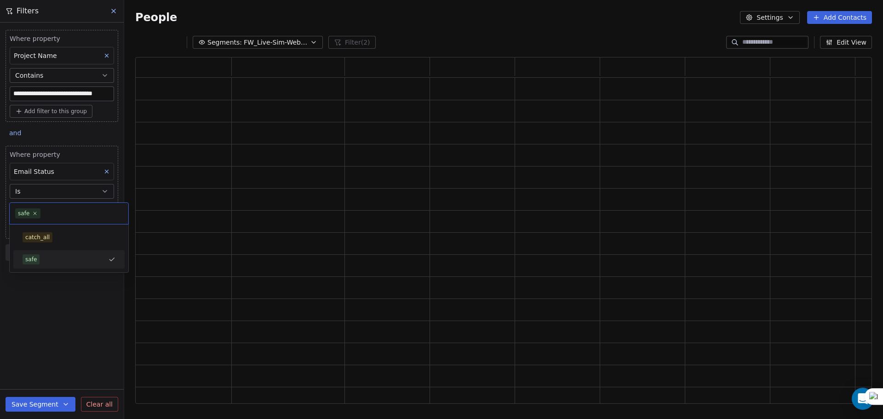
scroll to position [340, 730]
click at [54, 306] on div "**********" at bounding box center [62, 221] width 124 height 397
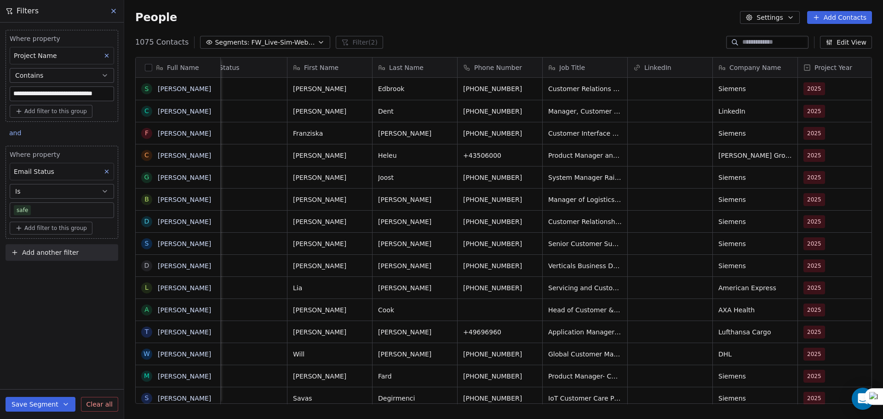
scroll to position [0, 0]
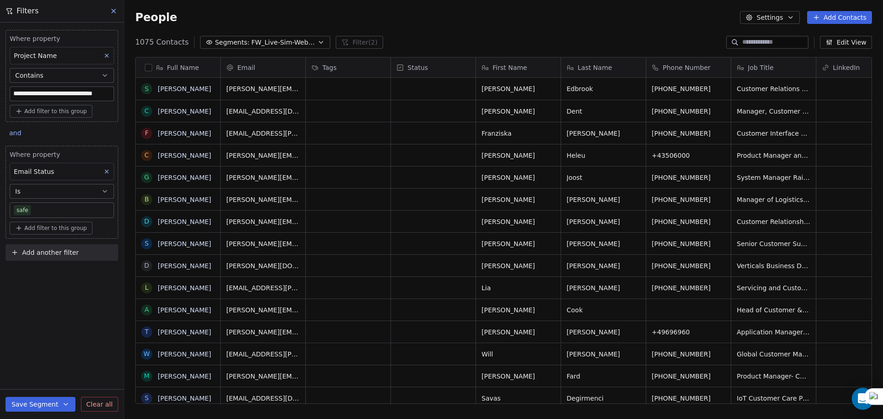
click at [147, 67] on button "button" at bounding box center [148, 67] width 7 height 7
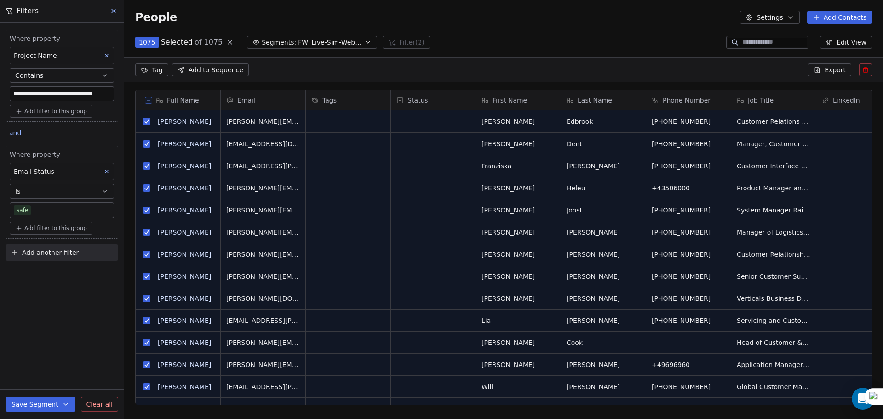
drag, startPoint x: 851, startPoint y: 69, endPoint x: 820, endPoint y: 66, distance: 31.4
click at [820, 66] on button "Export" at bounding box center [829, 69] width 43 height 13
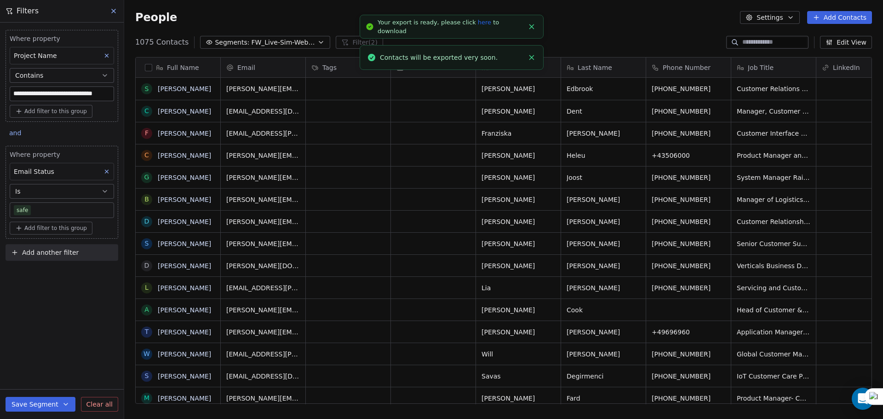
click at [478, 25] on link "here" at bounding box center [484, 22] width 13 height 7
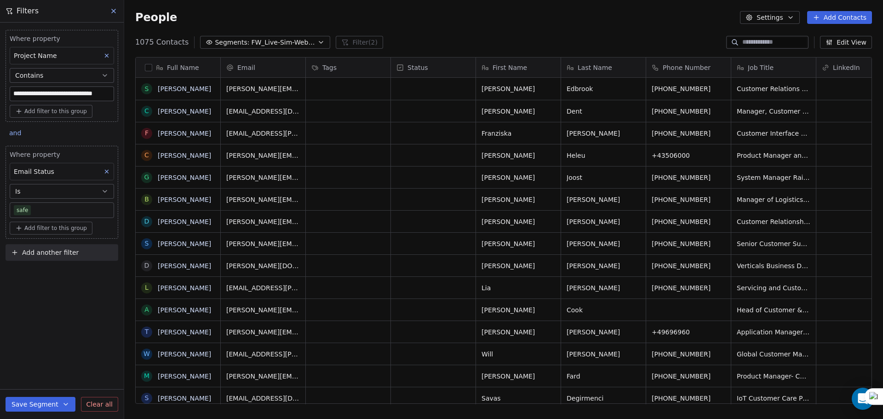
click at [545, 33] on div "People Settings Add Contacts" at bounding box center [503, 17] width 759 height 35
click at [834, 19] on button "Add Contacts" at bounding box center [839, 17] width 65 height 13
click at [811, 57] on div "Import from CSV" at bounding box center [839, 52] width 74 height 10
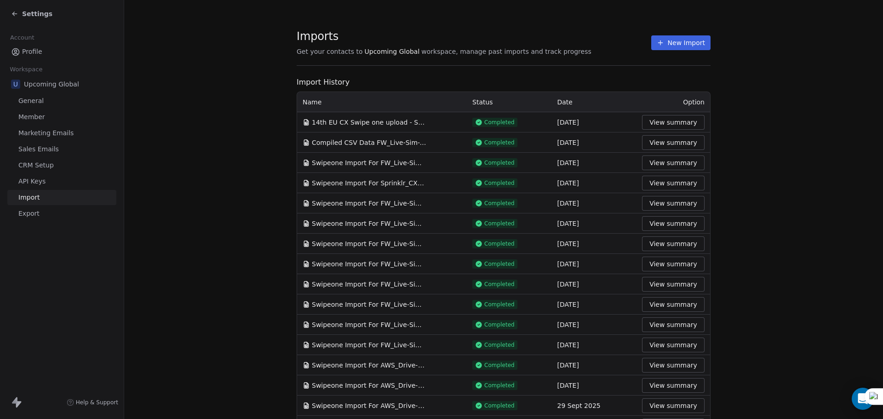
click at [679, 36] on button "New Import" at bounding box center [680, 42] width 59 height 15
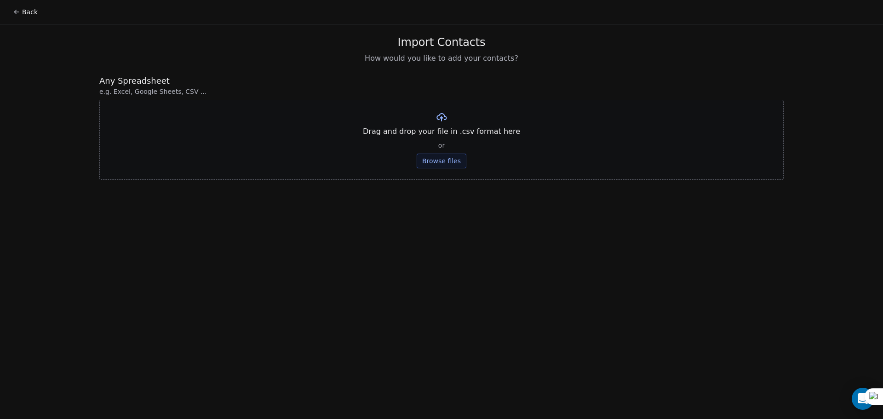
click at [446, 149] on div "Drag and drop your file in .csv format here or Browse files" at bounding box center [441, 140] width 685 height 80
click at [449, 156] on button "Browse files" at bounding box center [442, 161] width 50 height 15
click at [438, 135] on button "Upload" at bounding box center [442, 135] width 34 height 15
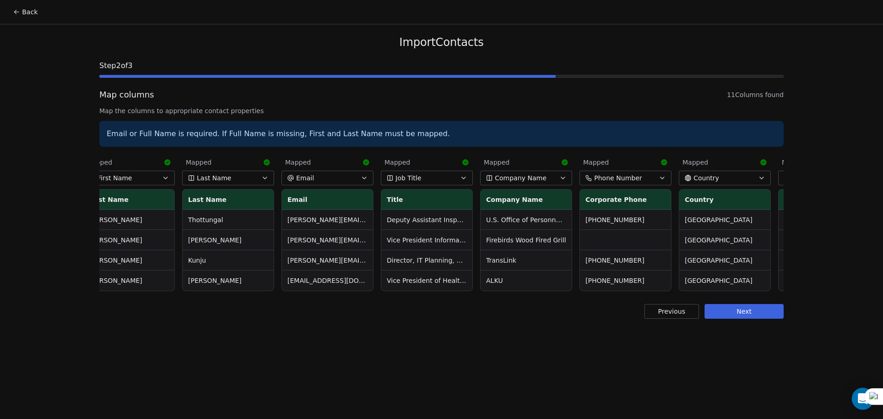
scroll to position [0, 15]
click at [754, 319] on button "Next" at bounding box center [744, 311] width 79 height 15
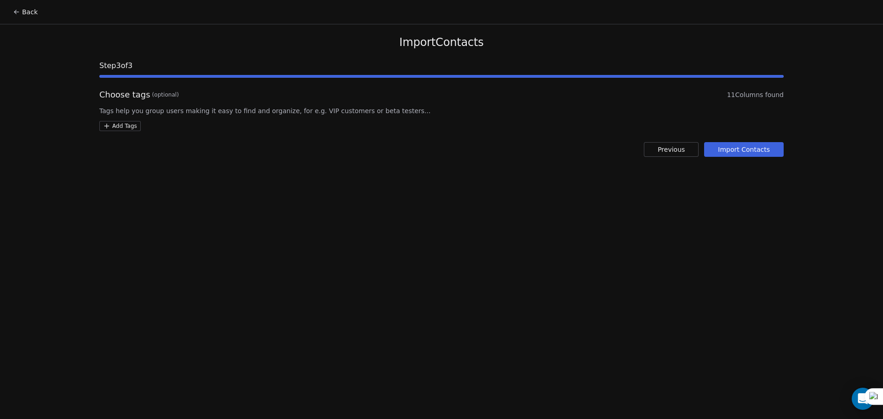
click at [745, 158] on div "Import Contacts Step 3 of 3 Choose tags (optional) 11 Columns found Tags help y…" at bounding box center [441, 96] width 707 height 144
click at [751, 148] on button "Import Contacts" at bounding box center [744, 149] width 80 height 15
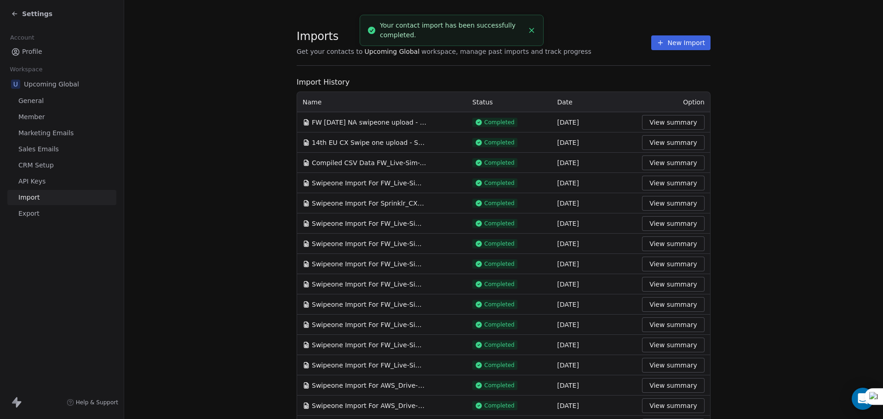
click at [37, 14] on span "Settings" at bounding box center [37, 13] width 30 height 9
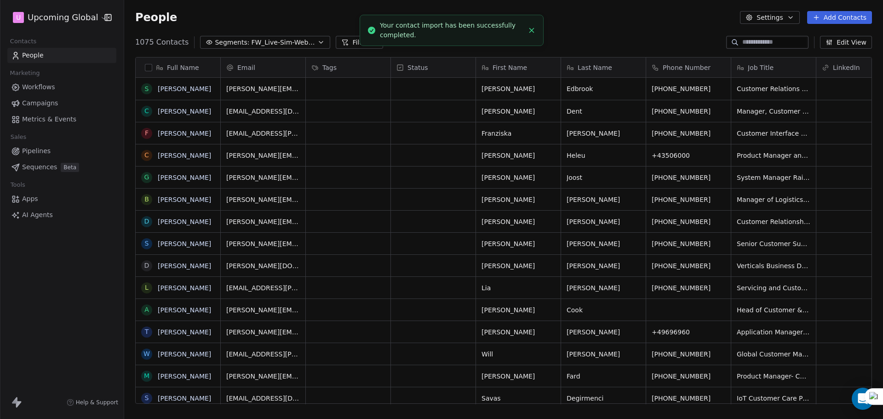
scroll to position [362, 752]
click at [279, 44] on span "FW_Live-Sim-Webinar-14Oct'25-EU CX" at bounding box center [283, 43] width 64 height 10
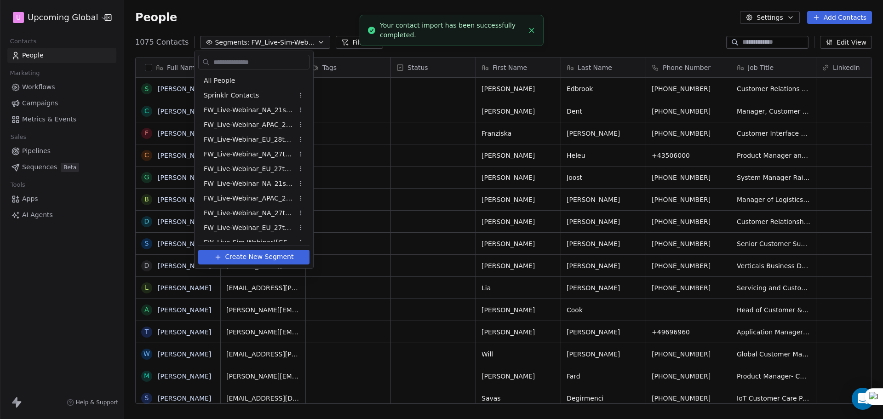
scroll to position [332, 0]
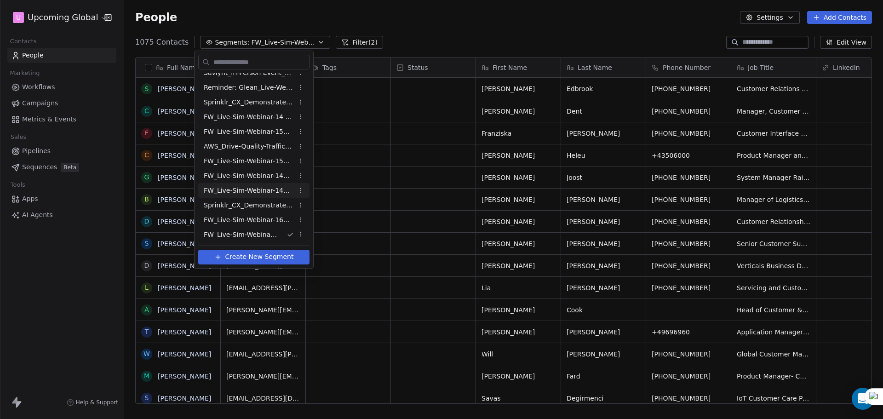
drag, startPoint x: 357, startPoint y: 30, endPoint x: 357, endPoint y: 37, distance: 6.5
click at [357, 33] on html "U Upcoming Global Contacts People Marketing Workflows Campaigns Metrics & Event…" at bounding box center [441, 209] width 883 height 419
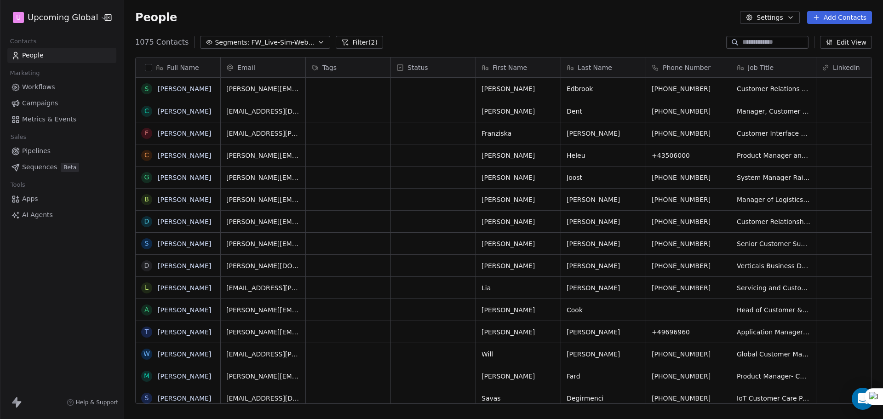
click at [357, 40] on button "Filter (2)" at bounding box center [359, 42] width 47 height 13
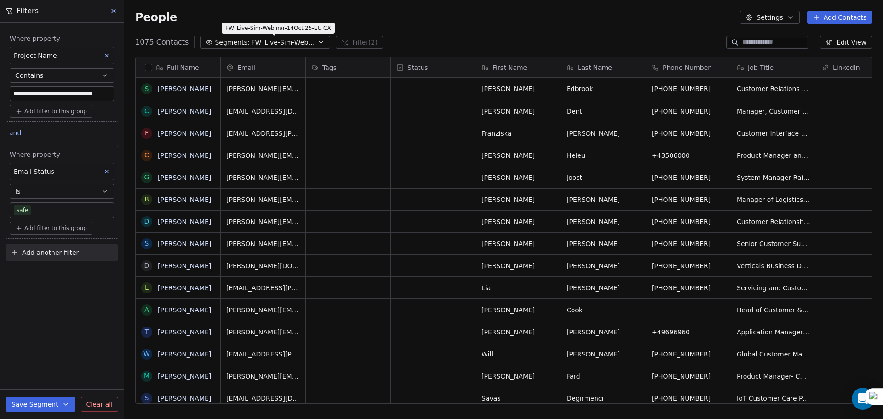
click at [261, 41] on span "FW_Live-Sim-Webinar-14Oct'25-EU CX" at bounding box center [283, 43] width 64 height 10
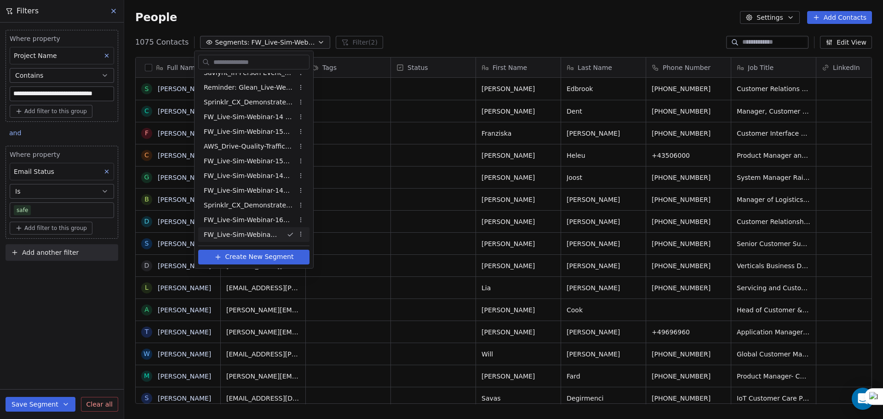
click at [262, 257] on span "Create New Segment" at bounding box center [259, 257] width 69 height 10
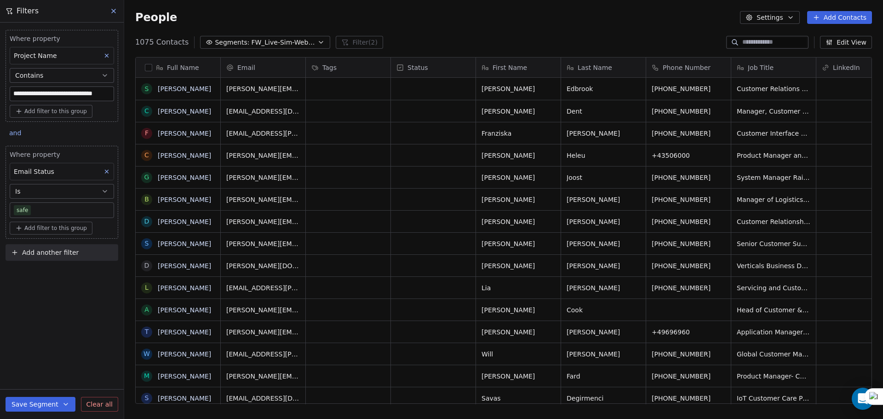
click at [288, 42] on span "FW_Live-Sim-Webinar-14Oct'25-EU CX" at bounding box center [283, 43] width 64 height 10
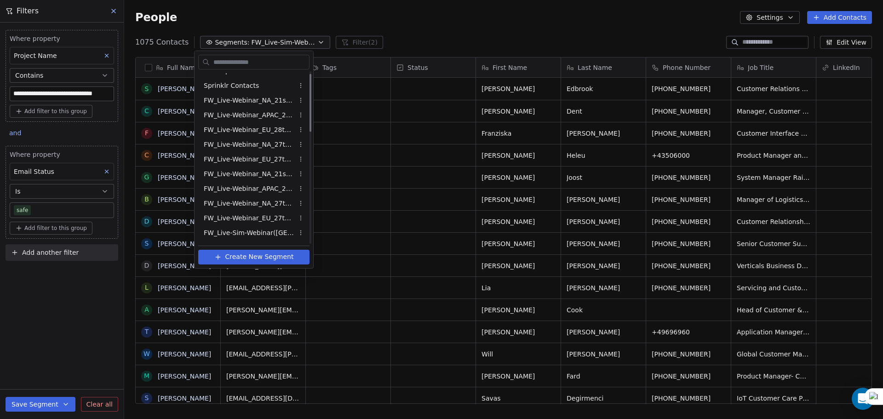
scroll to position [0, 0]
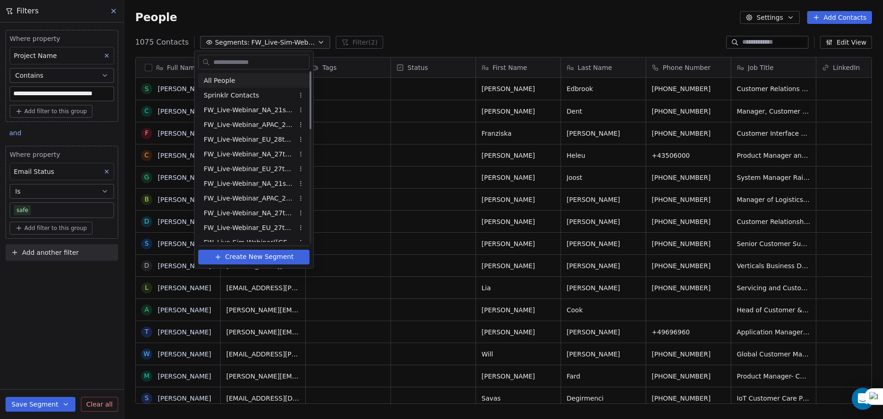
click at [245, 82] on div "All People" at bounding box center [253, 80] width 111 height 15
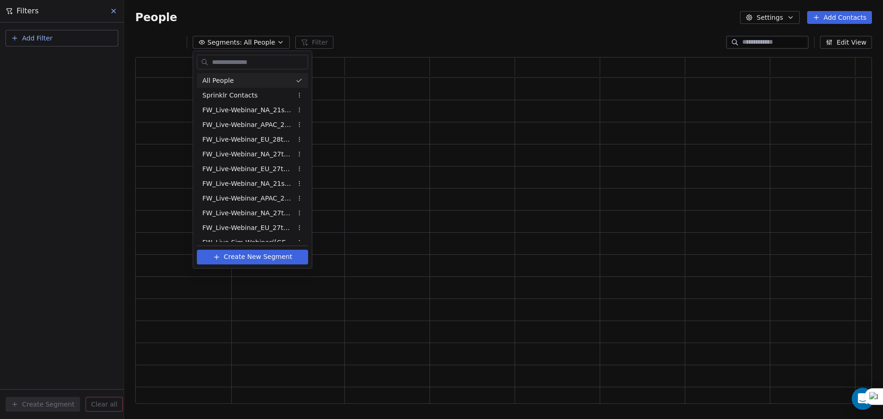
scroll to position [340, 730]
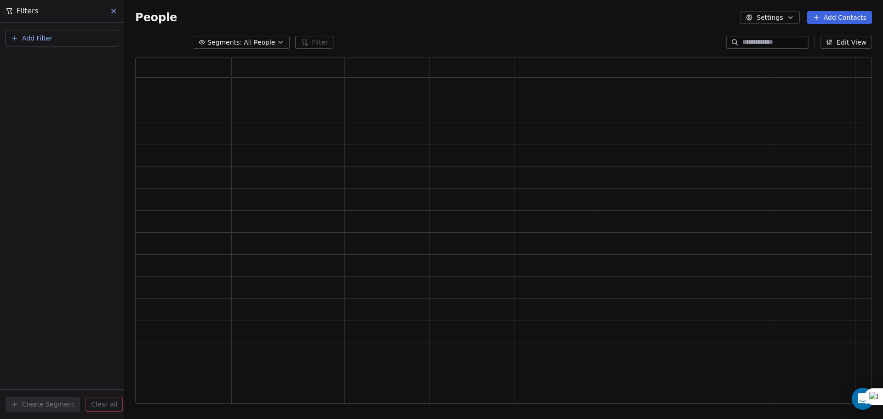
click at [72, 43] on button "Add Filter" at bounding box center [62, 38] width 113 height 17
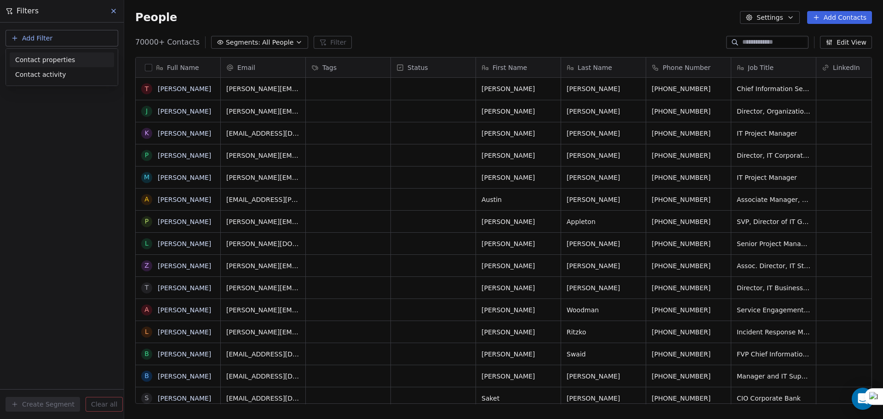
scroll to position [362, 752]
click at [46, 60] on span "Contact properties" at bounding box center [45, 60] width 60 height 10
type input "****"
click at [63, 127] on div "Contains" at bounding box center [62, 127] width 96 height 15
click at [71, 93] on input at bounding box center [62, 94] width 104 height 14
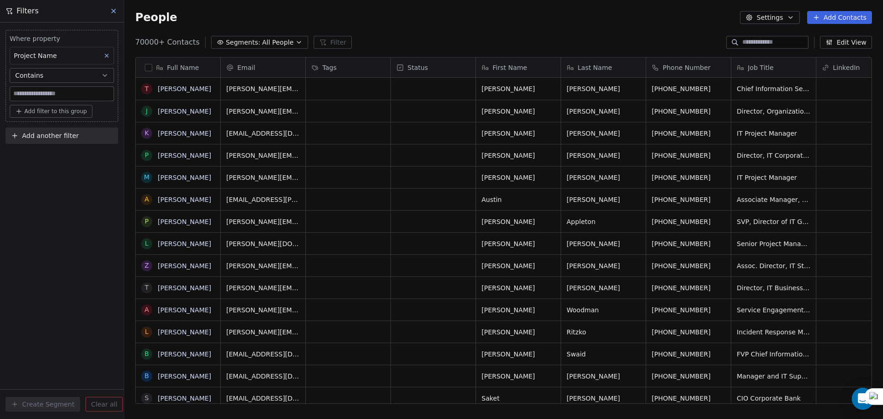
paste input "**********"
type input "**********"
click at [107, 114] on div "Add filter to this group" at bounding box center [62, 111] width 104 height 13
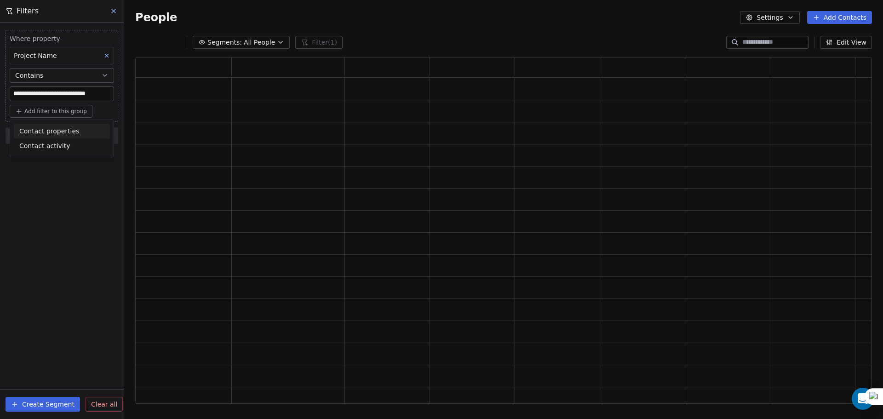
scroll to position [340, 730]
click at [53, 164] on html "**********" at bounding box center [441, 209] width 883 height 419
click at [56, 125] on div "**********" at bounding box center [62, 85] width 124 height 125
click at [54, 141] on button "Add another filter" at bounding box center [62, 135] width 113 height 17
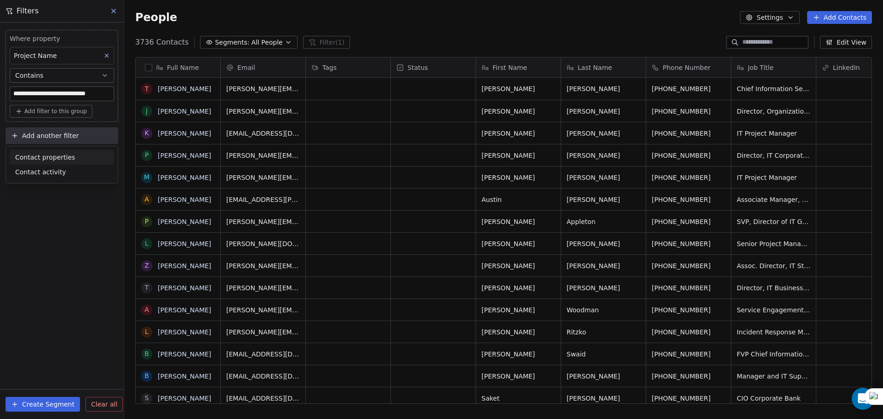
scroll to position [362, 752]
click at [53, 158] on span "Contact properties" at bounding box center [45, 158] width 60 height 10
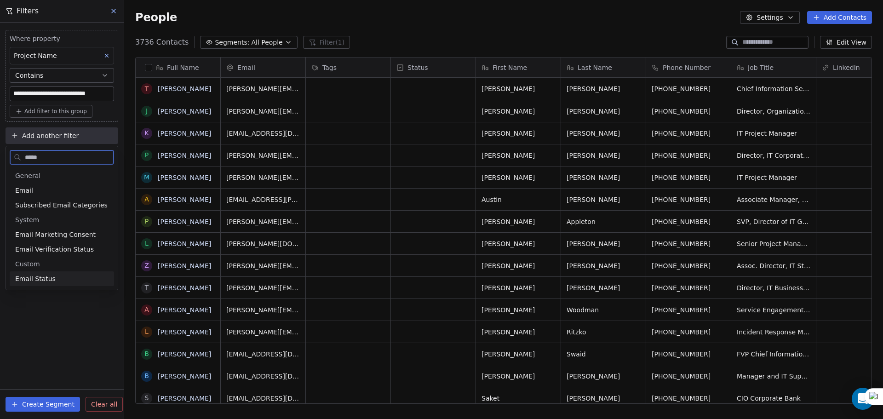
type input "*****"
click at [74, 276] on div "Email Status" at bounding box center [61, 278] width 93 height 9
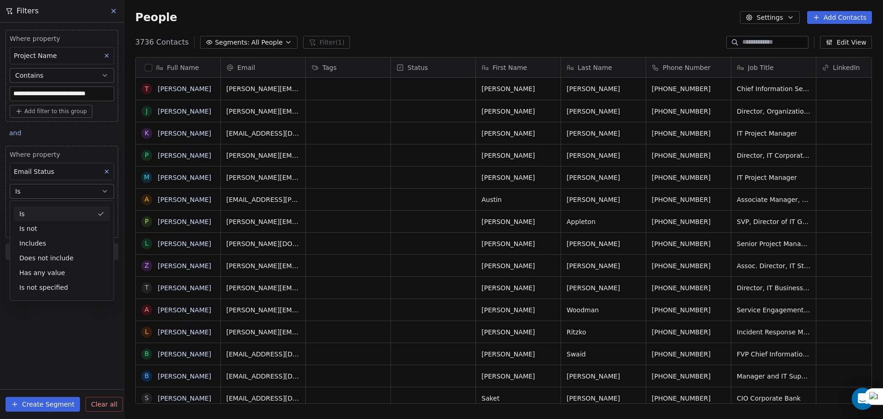
click at [52, 193] on button "Is" at bounding box center [62, 191] width 104 height 15
click at [48, 204] on body "**********" at bounding box center [441, 209] width 883 height 419
click at [53, 266] on div "safe" at bounding box center [69, 259] width 104 height 15
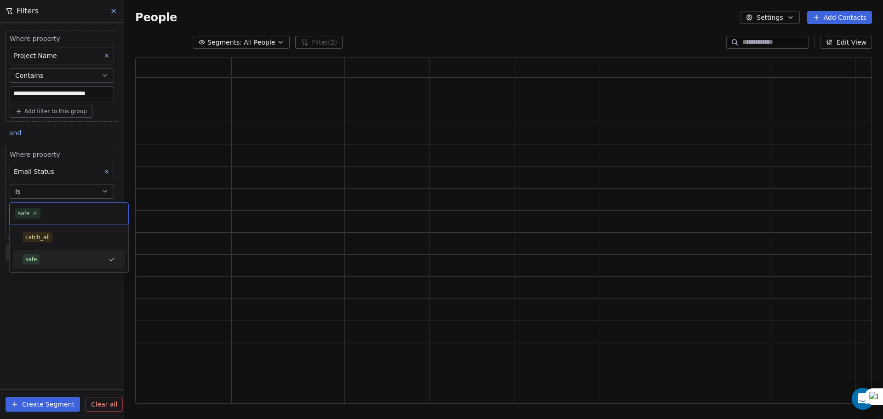
scroll to position [340, 730]
click at [52, 292] on div "**********" at bounding box center [62, 221] width 124 height 397
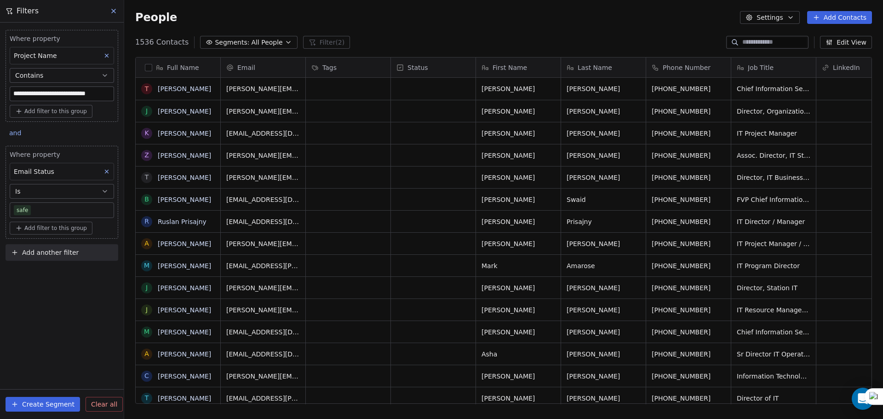
scroll to position [362, 752]
click at [150, 67] on button "button" at bounding box center [148, 67] width 7 height 7
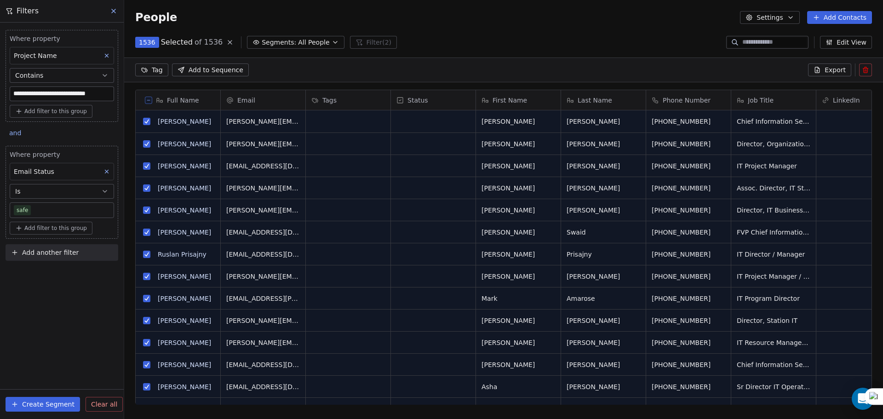
scroll to position [329, 752]
click at [844, 74] on span "Export" at bounding box center [835, 69] width 21 height 9
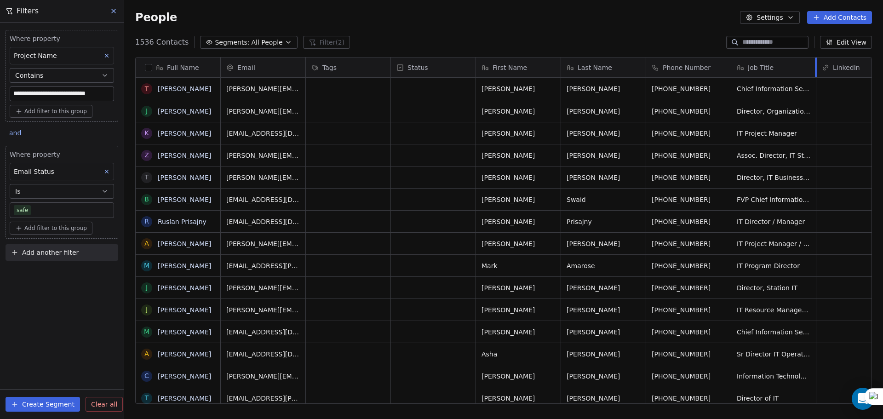
scroll to position [362, 752]
click at [478, 26] on link "here" at bounding box center [484, 22] width 13 height 7
click at [232, 46] on span "Segments:" at bounding box center [232, 43] width 35 height 10
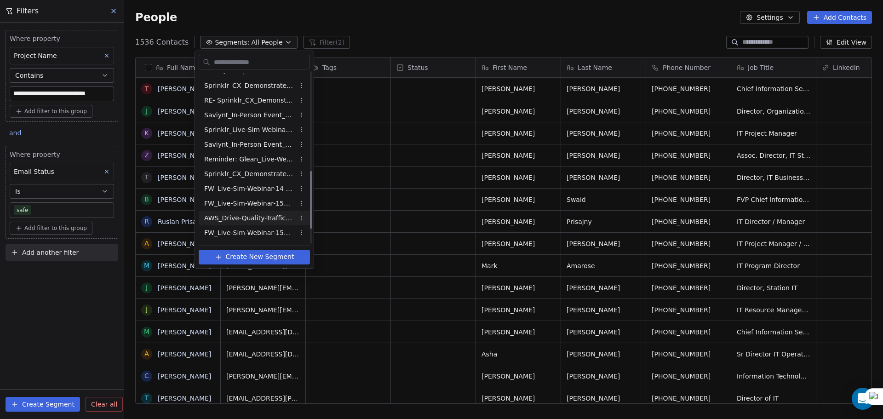
scroll to position [332, 0]
